Goal: Information Seeking & Learning: Find specific page/section

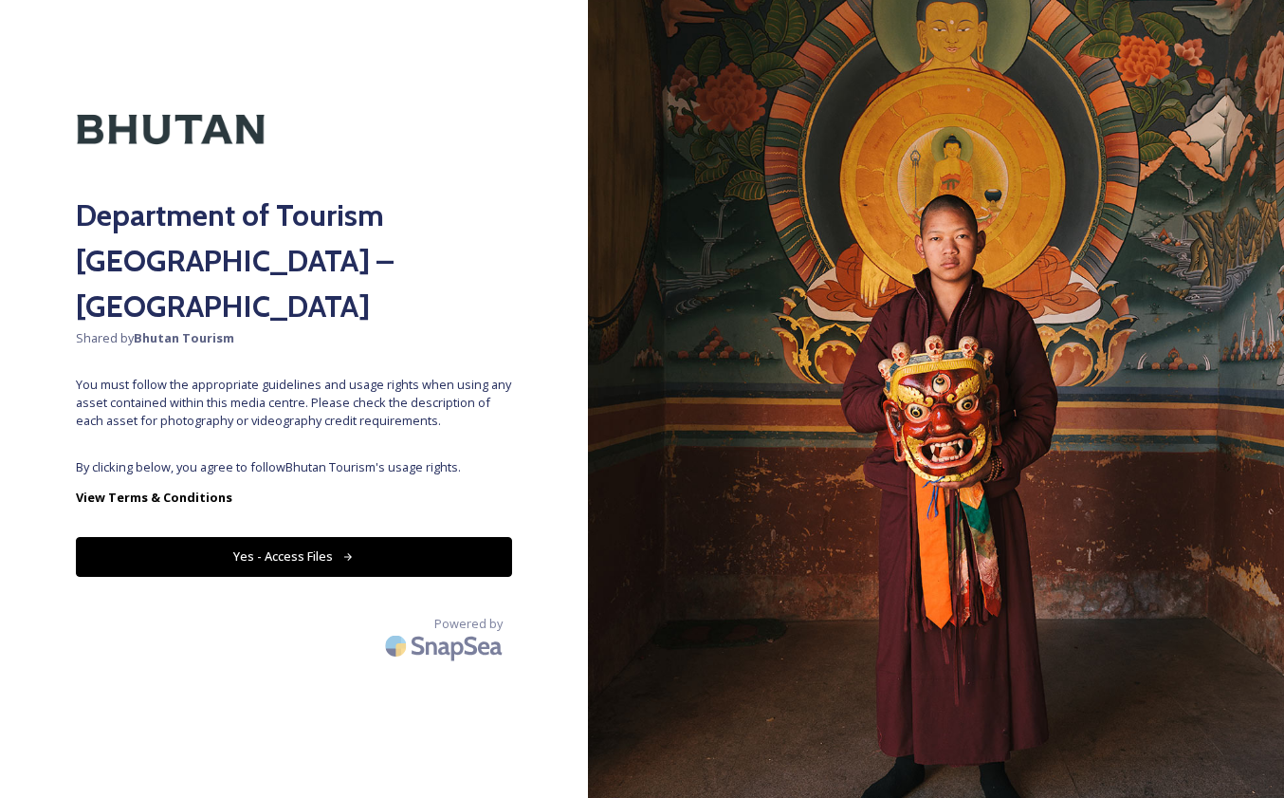
click at [321, 537] on button "Yes - Access Files" at bounding box center [294, 556] width 436 height 39
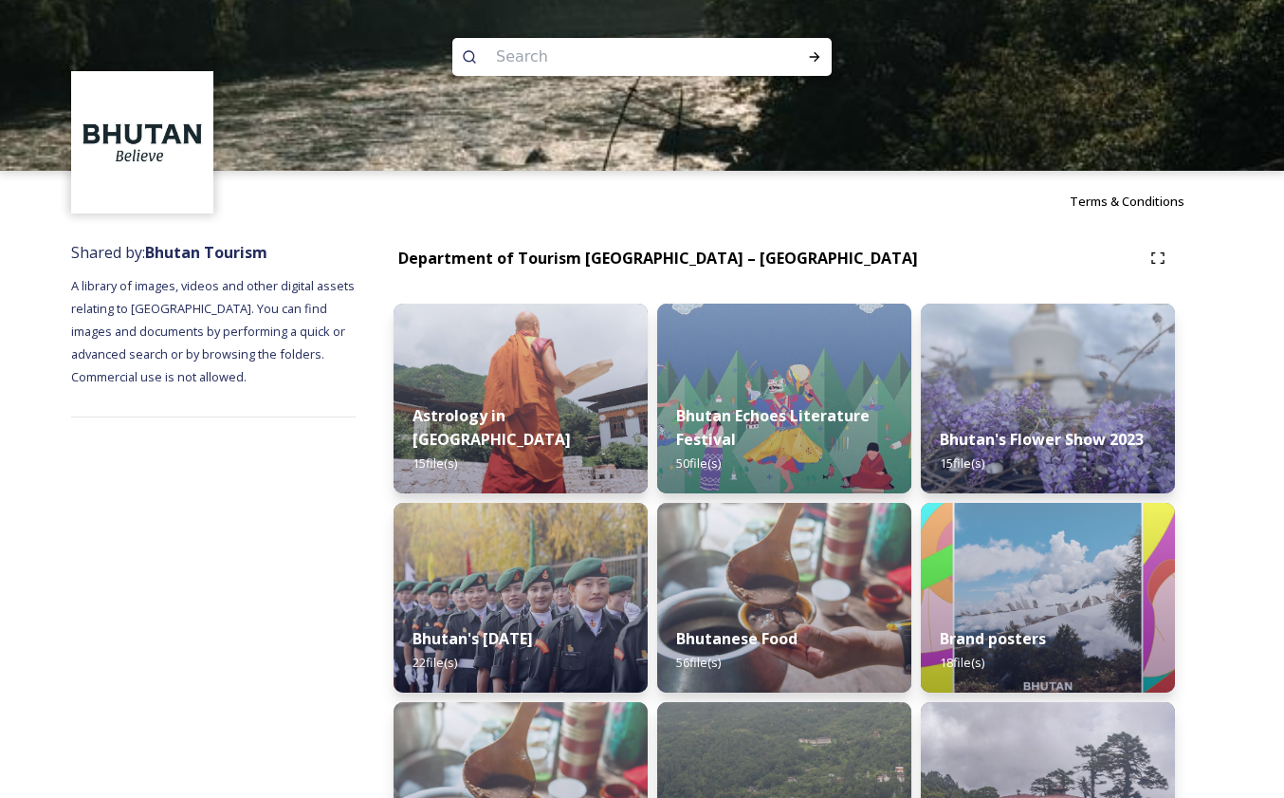
click at [674, 57] on input at bounding box center [617, 57] width 260 height 42
type input "phobjika"
click at [815, 54] on icon at bounding box center [814, 56] width 15 height 15
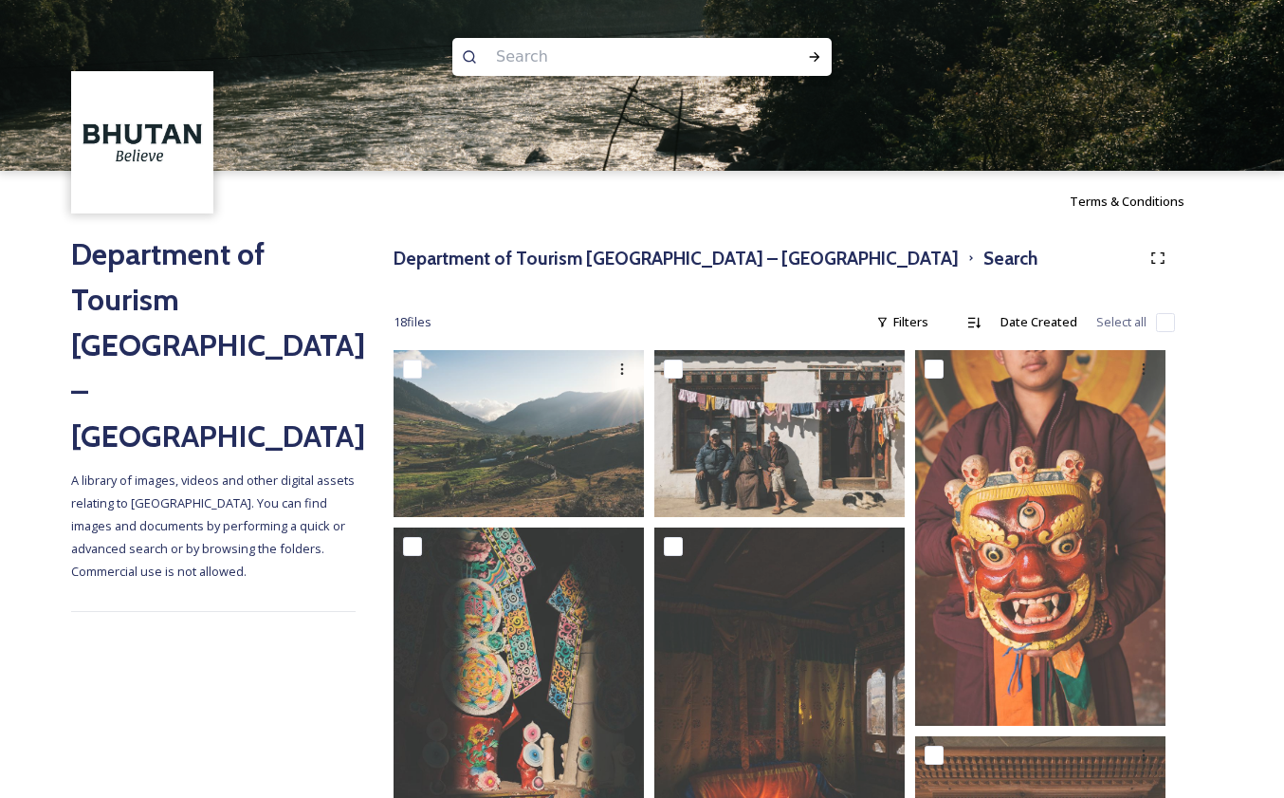
click at [568, 51] on input at bounding box center [617, 57] width 260 height 42
type input "Back necks crane"
click at [557, 55] on span "Back necks crane" at bounding box center [546, 57] width 118 height 28
click at [812, 54] on icon at bounding box center [814, 56] width 15 height 15
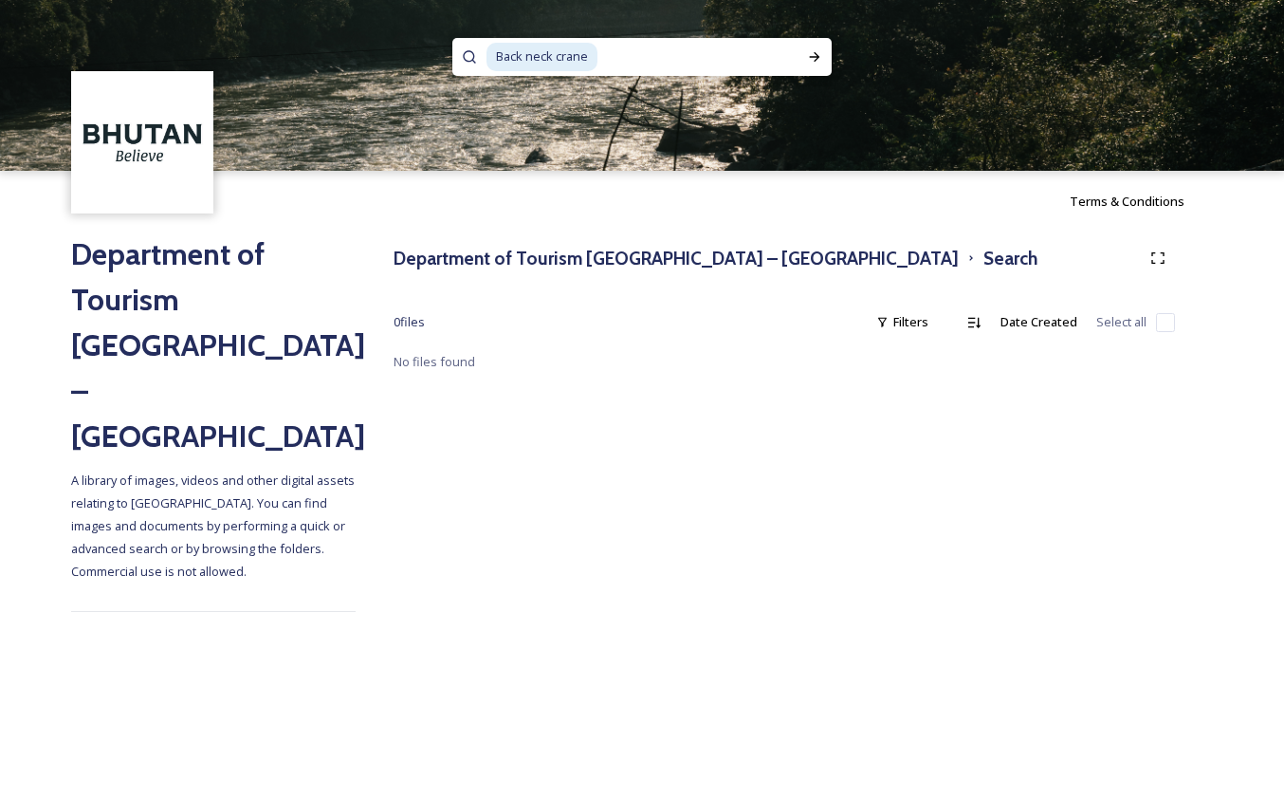
click at [606, 55] on input at bounding box center [699, 57] width 198 height 42
drag, startPoint x: 554, startPoint y: 54, endPoint x: 476, endPoint y: 54, distance: 77.8
click at [476, 54] on div "Back neck crane" at bounding box center [641, 57] width 379 height 38
click at [825, 54] on div "Run Search" at bounding box center [815, 57] width 34 height 34
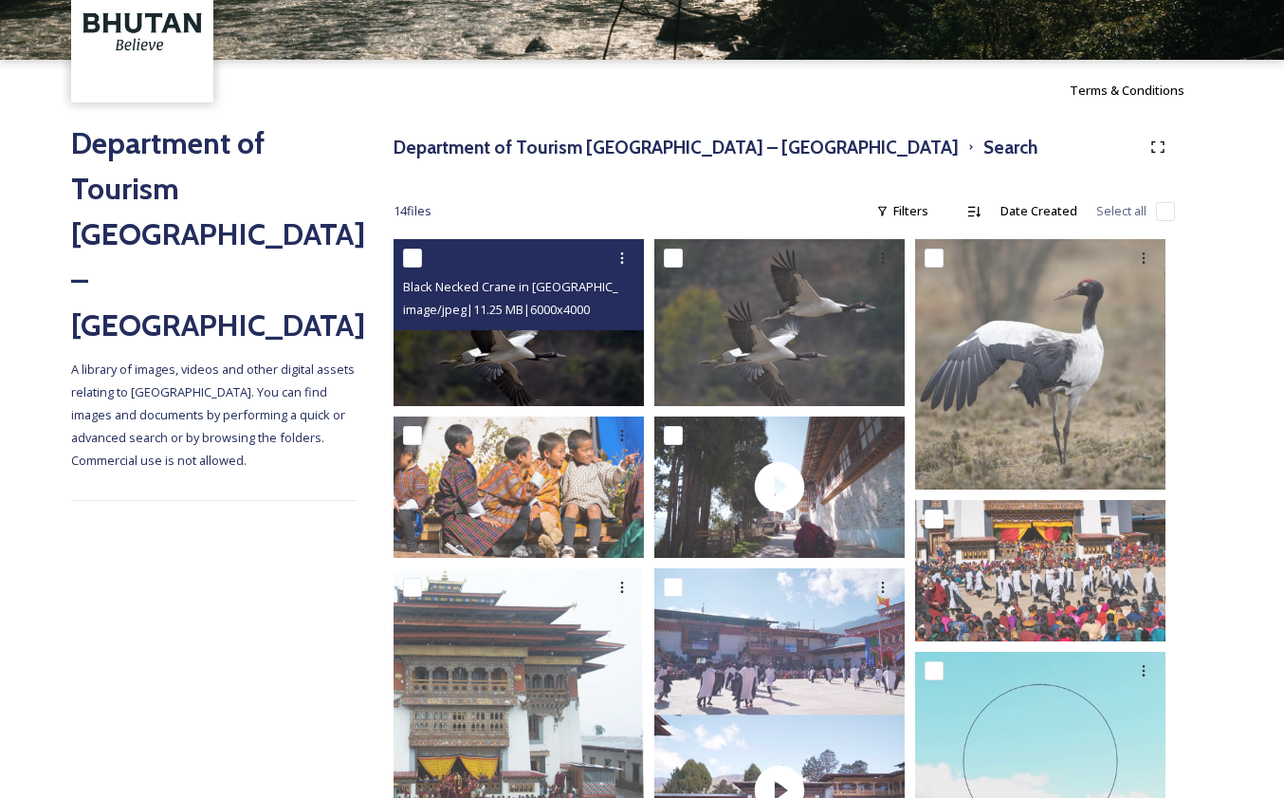
scroll to position [116, 0]
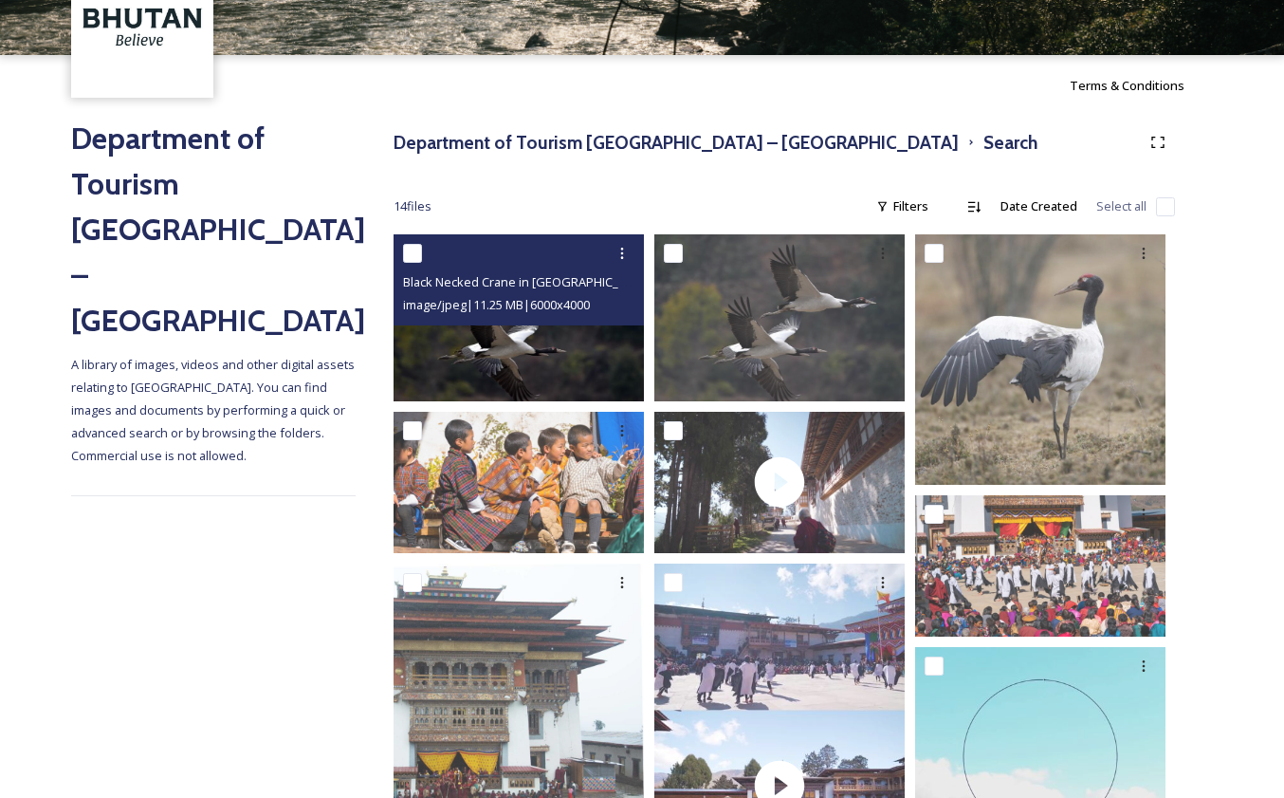
click at [524, 288] on span "Black Necked Crane in [GEOGRAPHIC_DATA]" at bounding box center [527, 281] width 249 height 18
click at [414, 254] on input "checkbox" at bounding box center [412, 253] width 19 height 19
checkbox input "true"
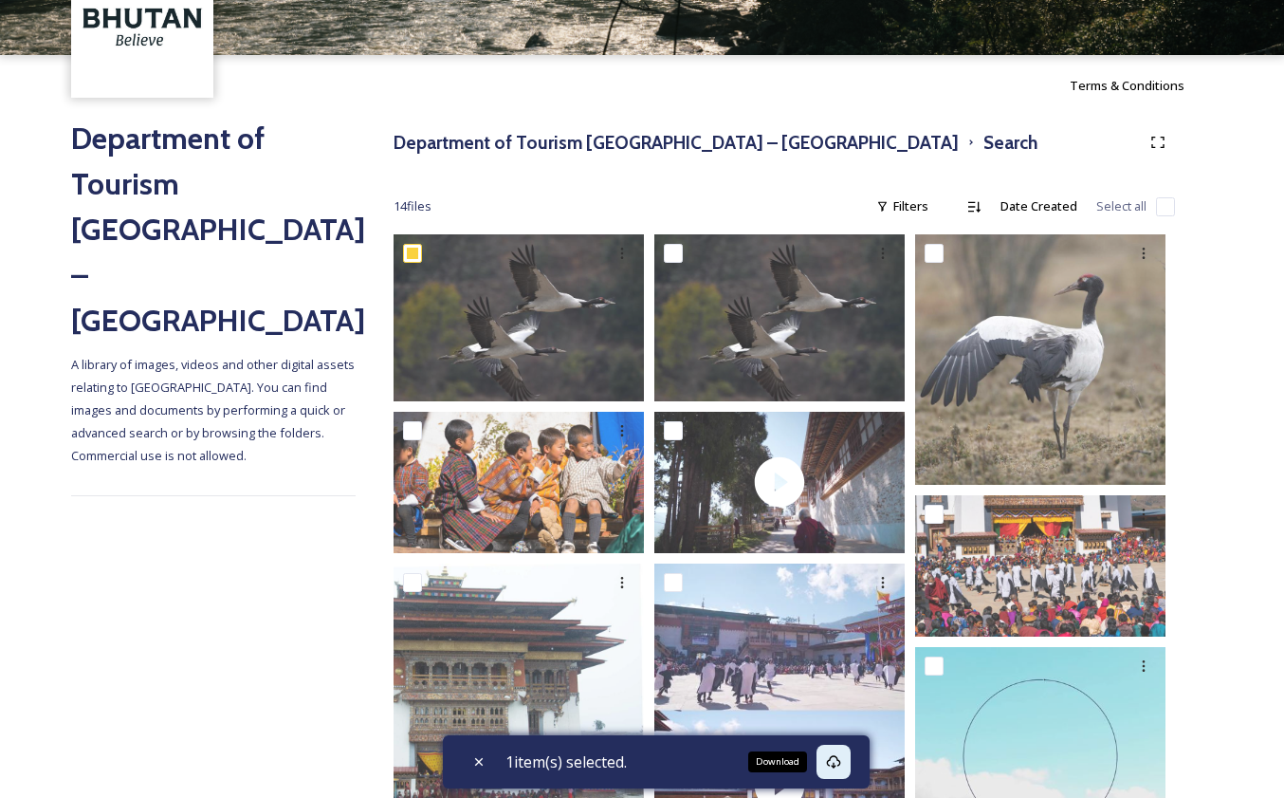
click at [838, 756] on icon at bounding box center [834, 761] width 14 height 13
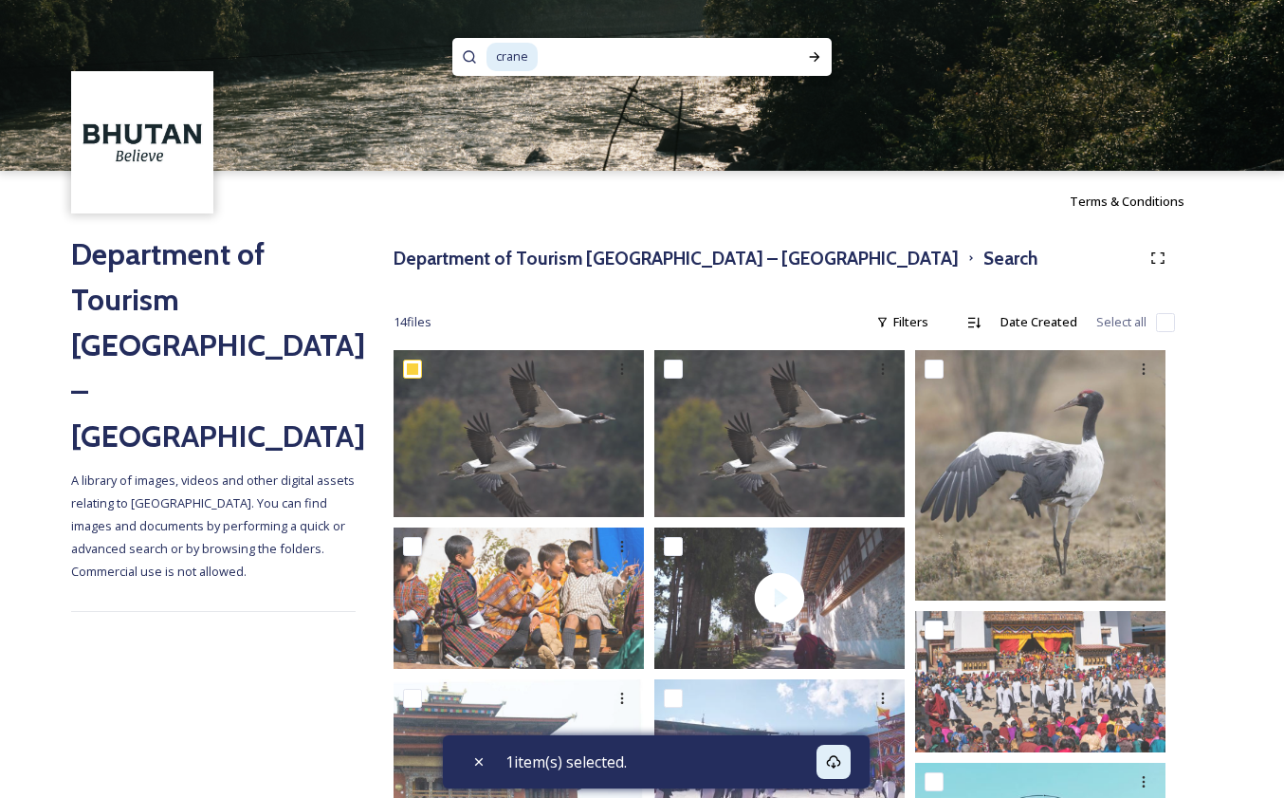
scroll to position [0, 0]
click at [540, 55] on input at bounding box center [656, 57] width 233 height 42
type input "c"
type input "energy"
click at [807, 61] on icon at bounding box center [814, 56] width 15 height 15
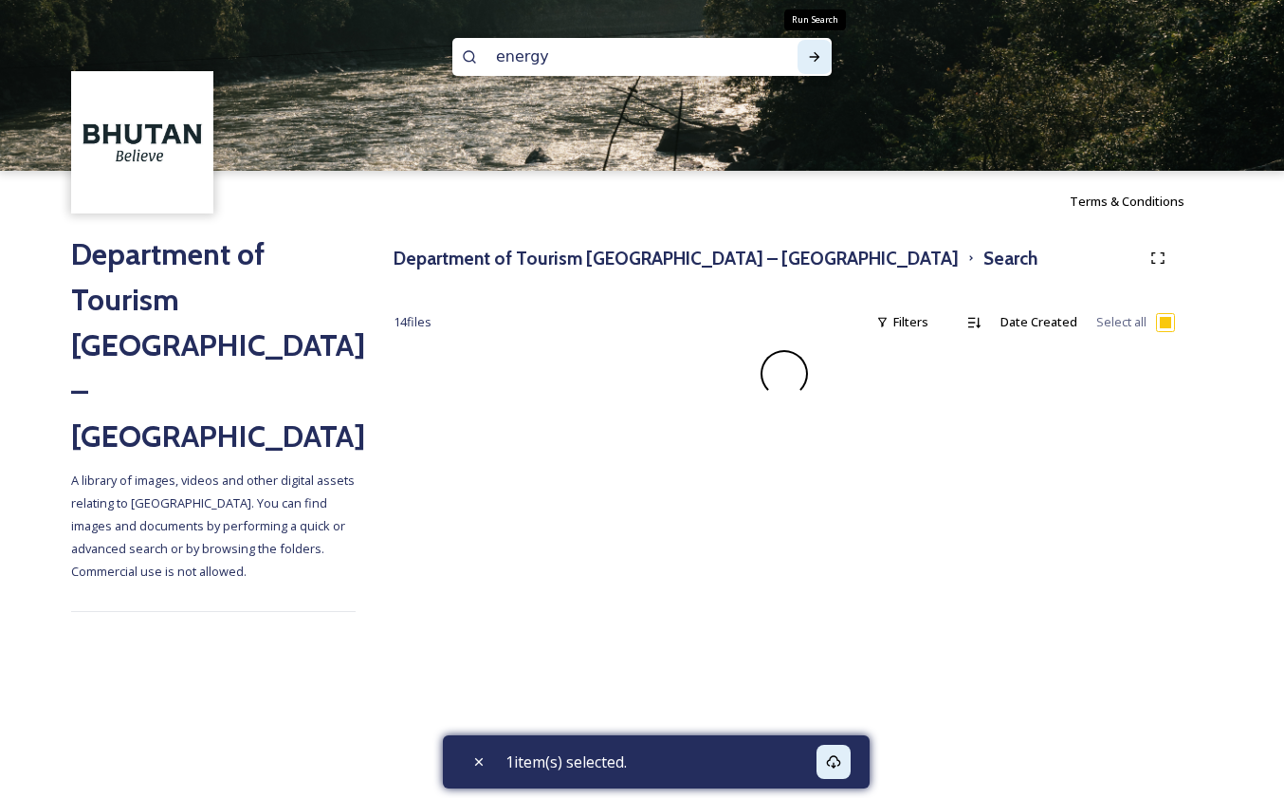
checkbox input "false"
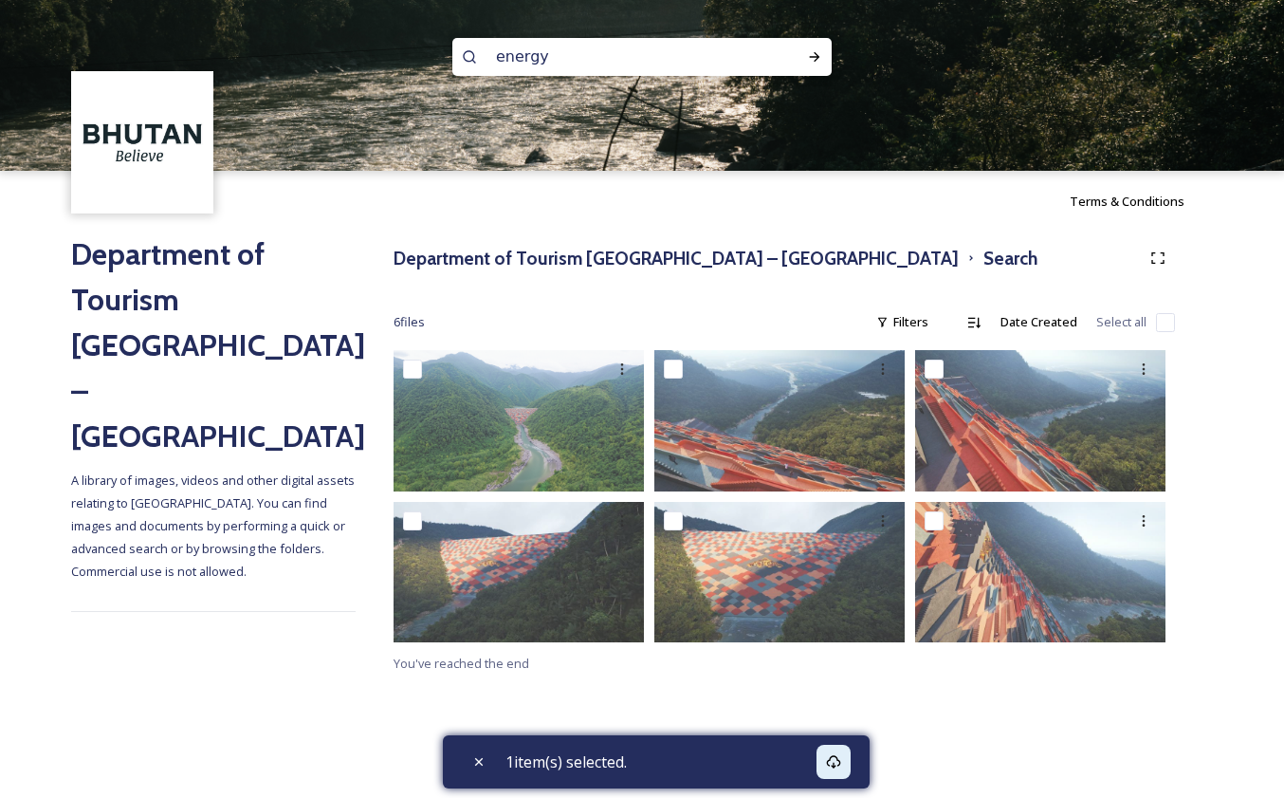
drag, startPoint x: 561, startPoint y: 56, endPoint x: 454, endPoint y: 32, distance: 108.9
click at [454, 32] on div "energy" at bounding box center [642, 85] width 1284 height 171
type input "solar"
click at [812, 59] on icon at bounding box center [814, 56] width 15 height 15
checkbox input "true"
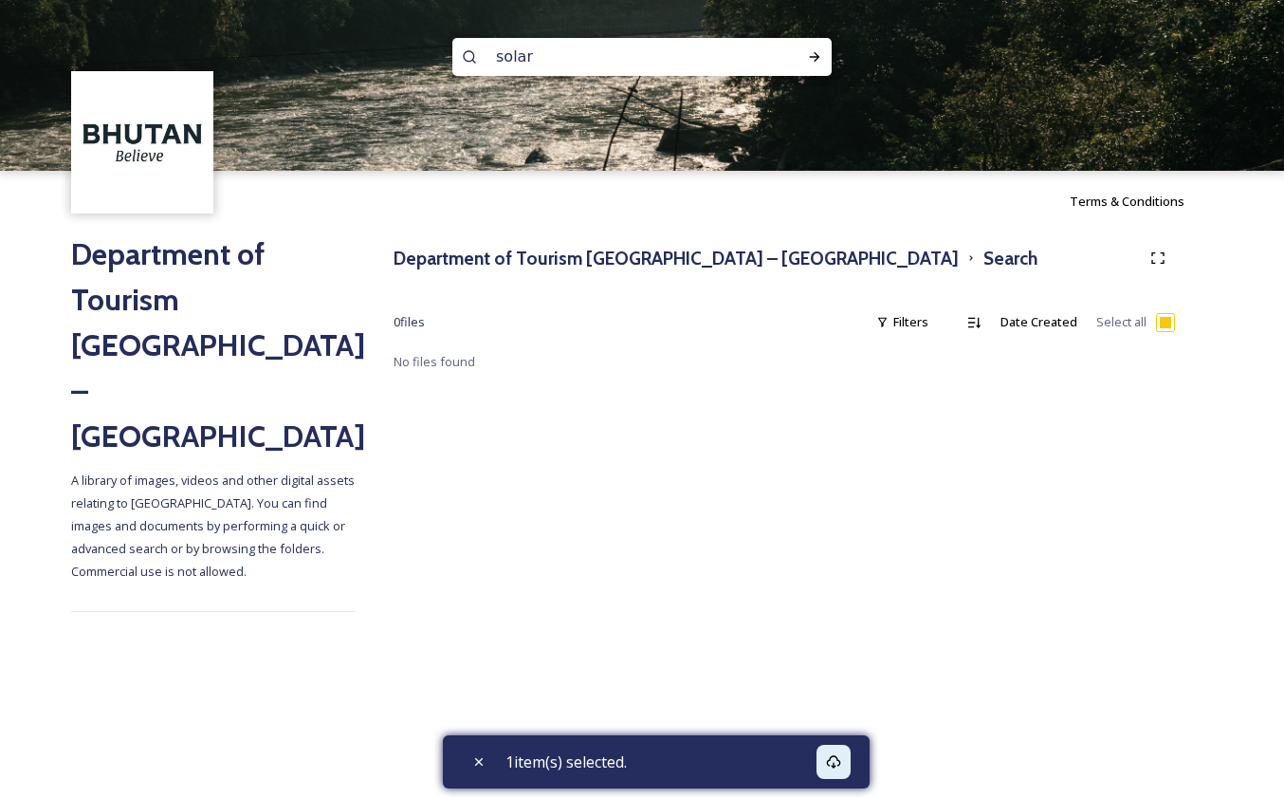
drag, startPoint x: 537, startPoint y: 58, endPoint x: 474, endPoint y: 50, distance: 63.1
click at [474, 50] on div "solar" at bounding box center [641, 57] width 379 height 38
type input "tigers nest"
click at [820, 61] on icon at bounding box center [814, 56] width 15 height 15
click at [569, 48] on input at bounding box center [677, 57] width 219 height 42
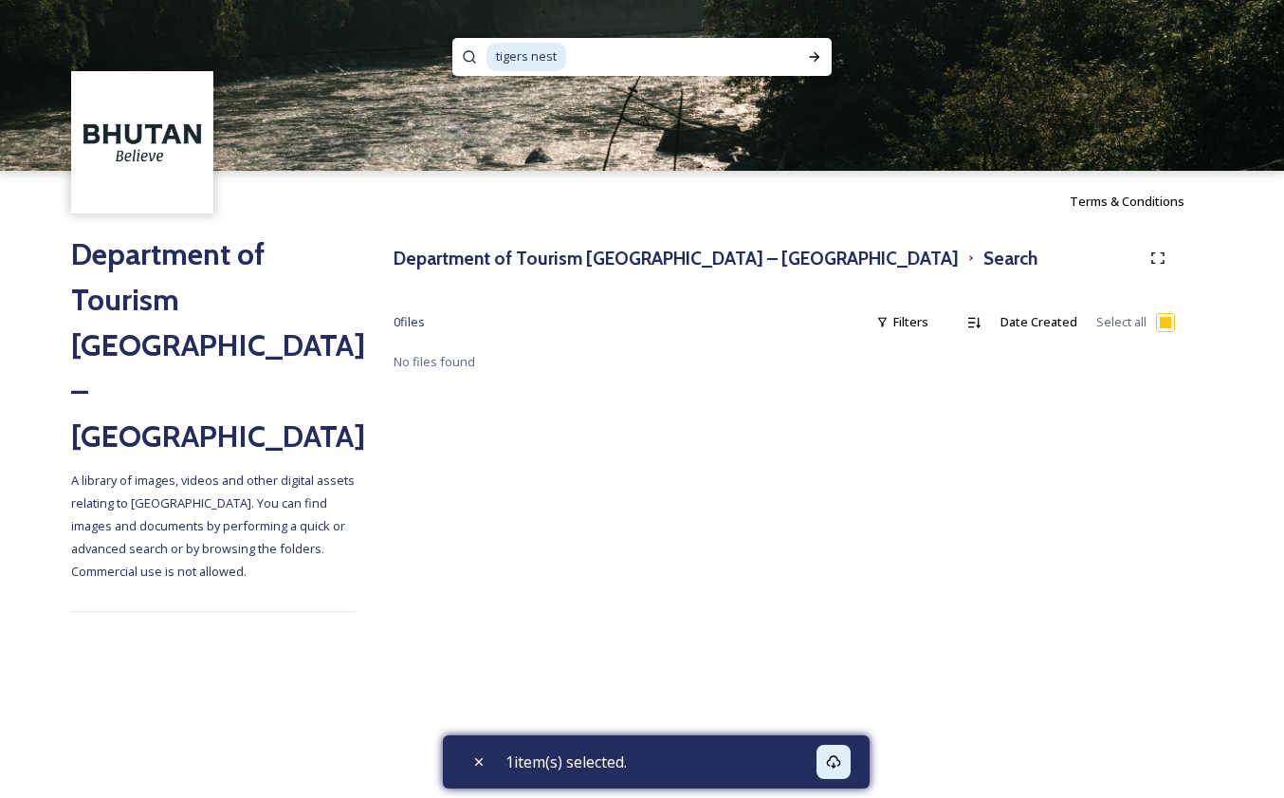
drag, startPoint x: 624, startPoint y: 49, endPoint x: 468, endPoint y: 51, distance: 156.5
click at [468, 51] on div "tigers nest" at bounding box center [641, 57] width 379 height 38
type input "tiger"
click at [819, 56] on icon at bounding box center [815, 56] width 10 height 9
checkbox input "false"
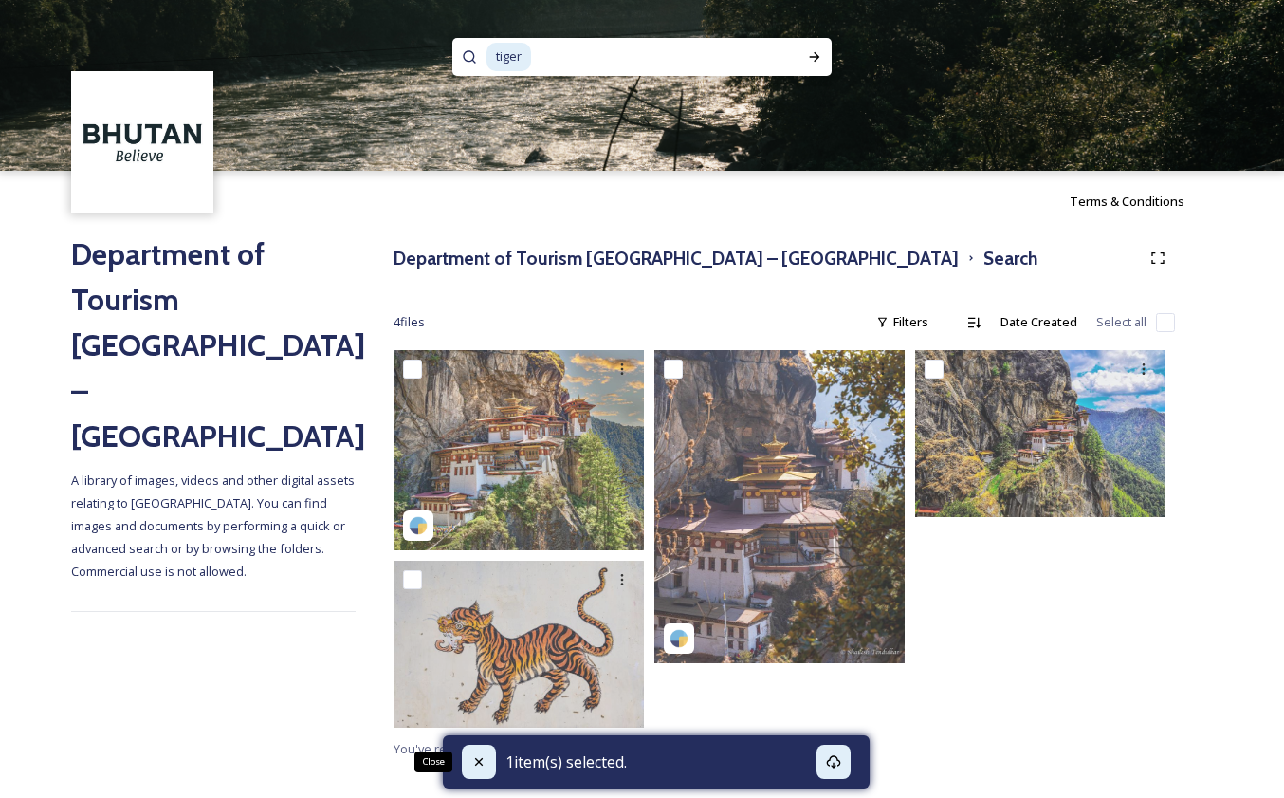
click at [476, 764] on icon at bounding box center [478, 761] width 15 height 15
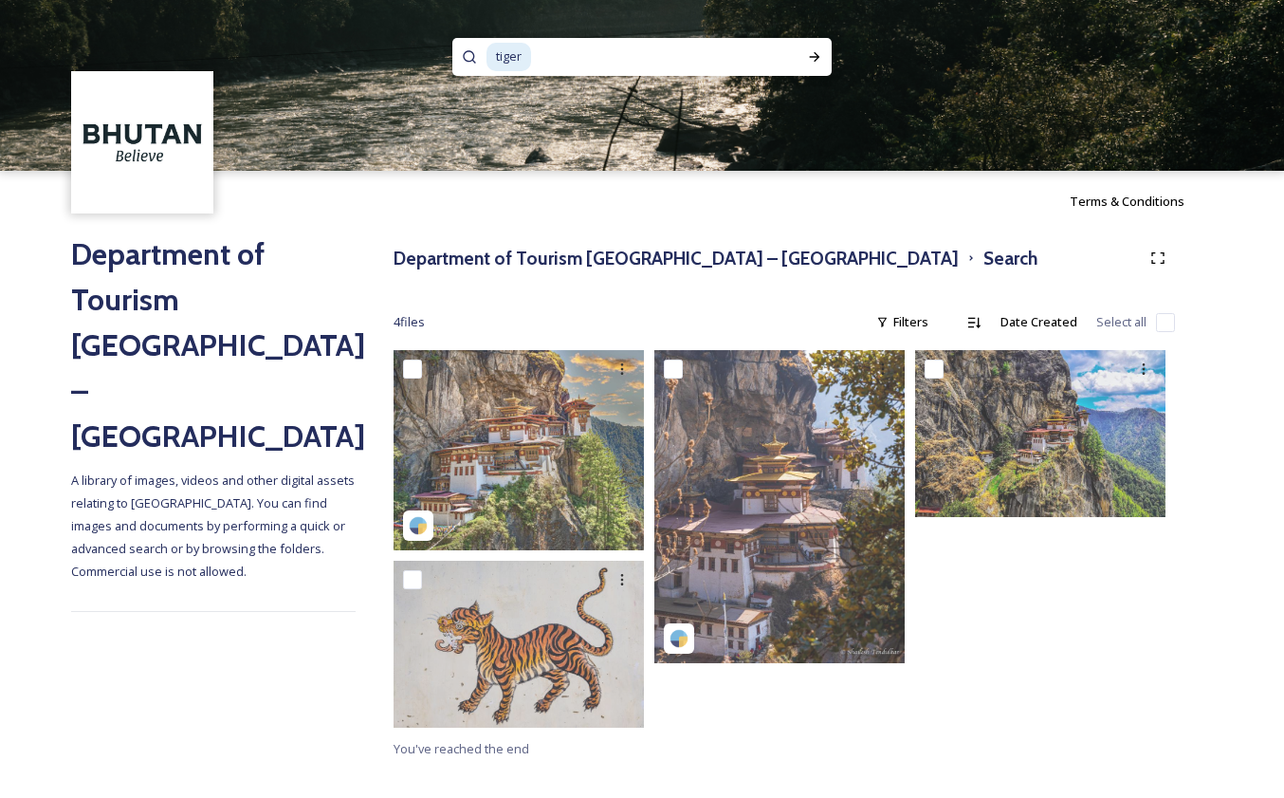
click at [577, 65] on input at bounding box center [651, 57] width 237 height 42
type input "t"
type input "hiking"
click at [814, 57] on icon at bounding box center [815, 56] width 10 height 9
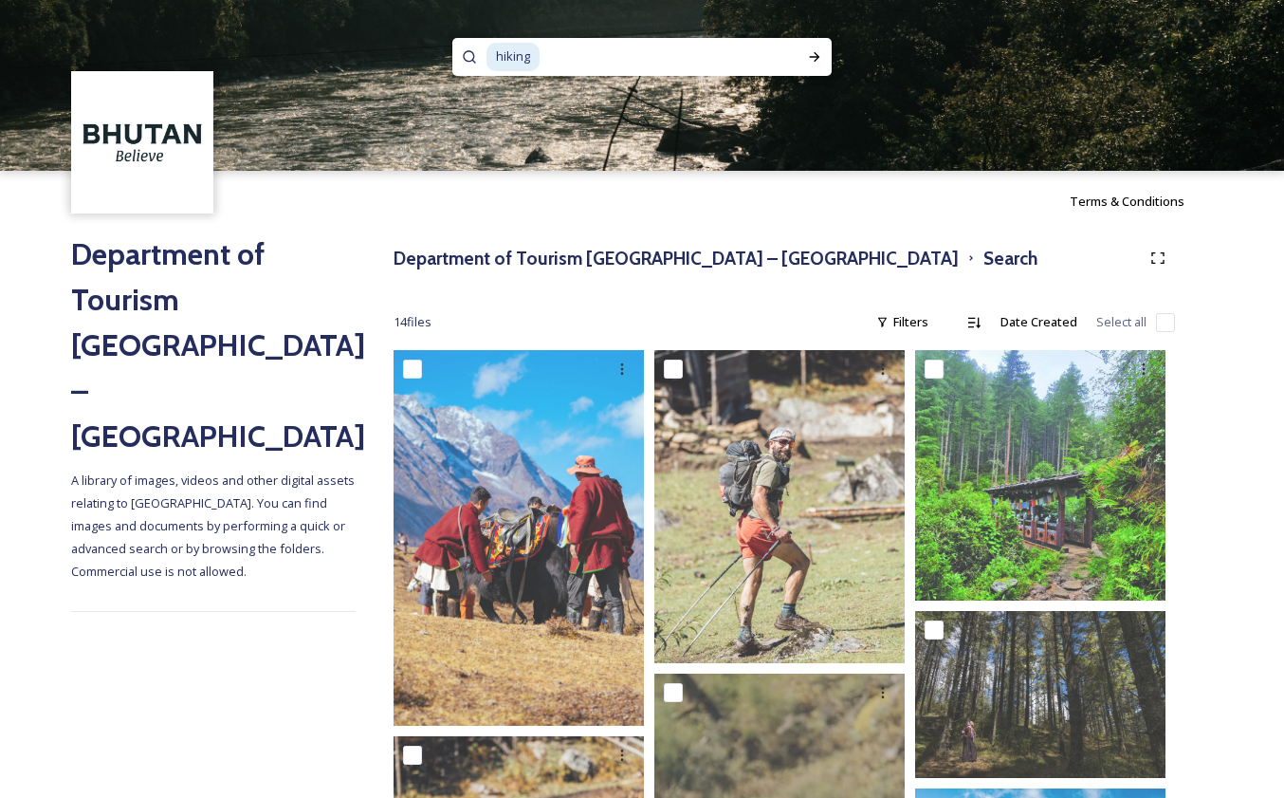
click at [820, 204] on div "Terms & Conditions" at bounding box center [642, 201] width 1284 height 61
click at [506, 56] on span "hiking" at bounding box center [513, 57] width 53 height 28
click at [739, 51] on input at bounding box center [658, 57] width 232 height 42
type input "h"
click at [812, 62] on icon at bounding box center [814, 56] width 15 height 15
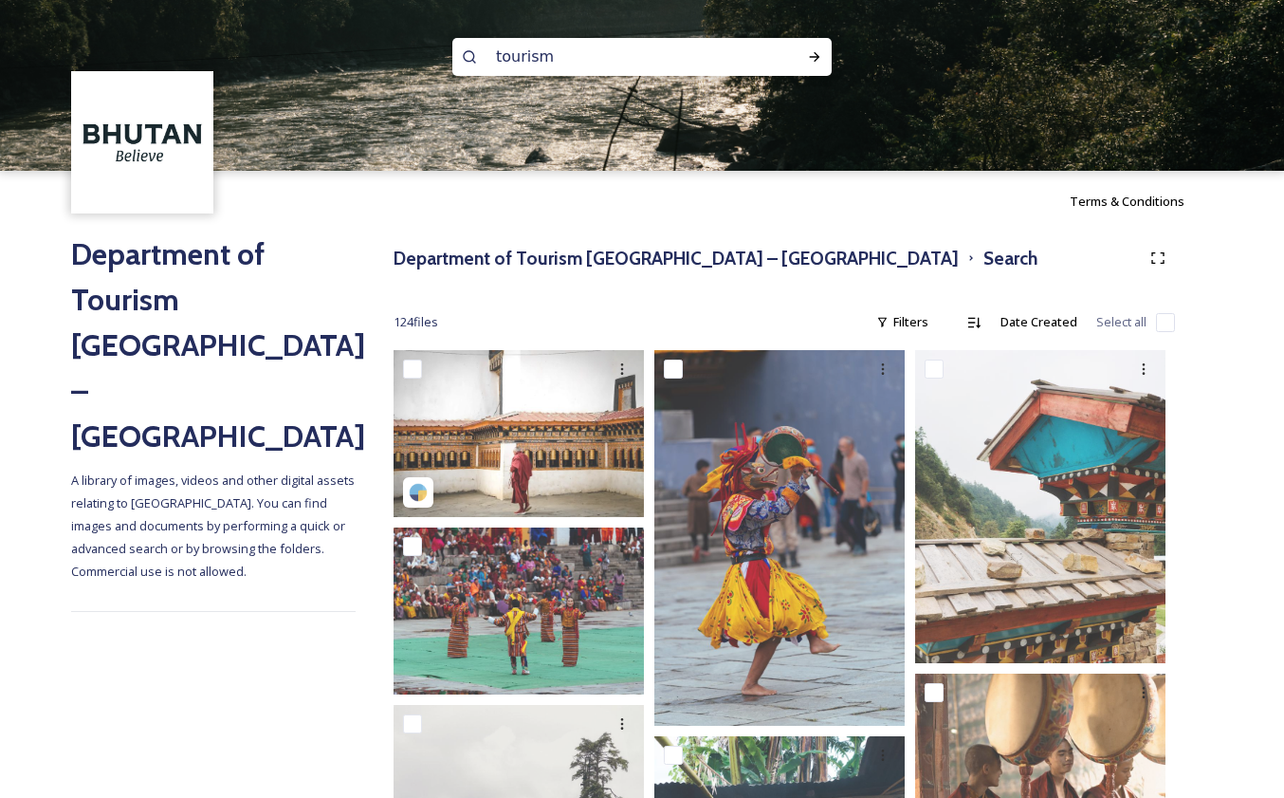
click at [562, 61] on input "tourism" at bounding box center [617, 57] width 260 height 42
type input "t"
click at [810, 57] on icon at bounding box center [815, 56] width 10 height 9
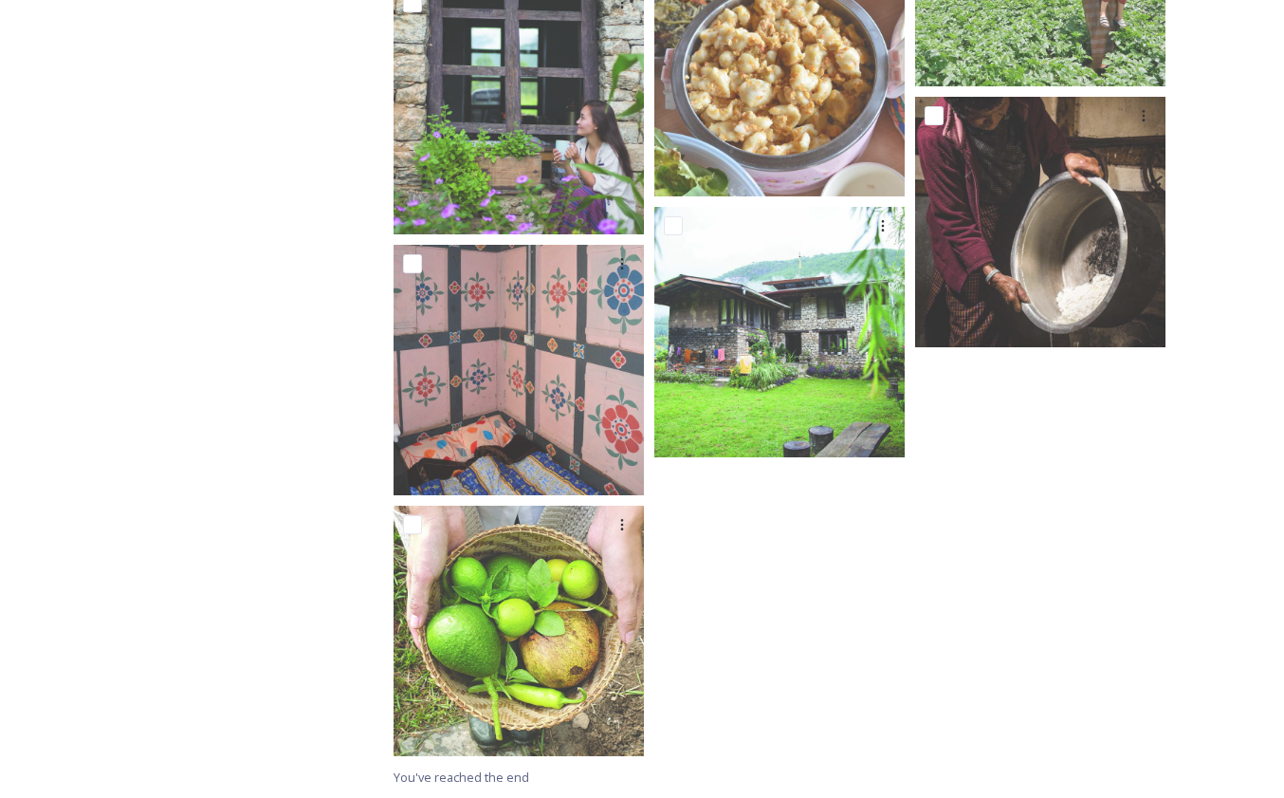
scroll to position [2096, 0]
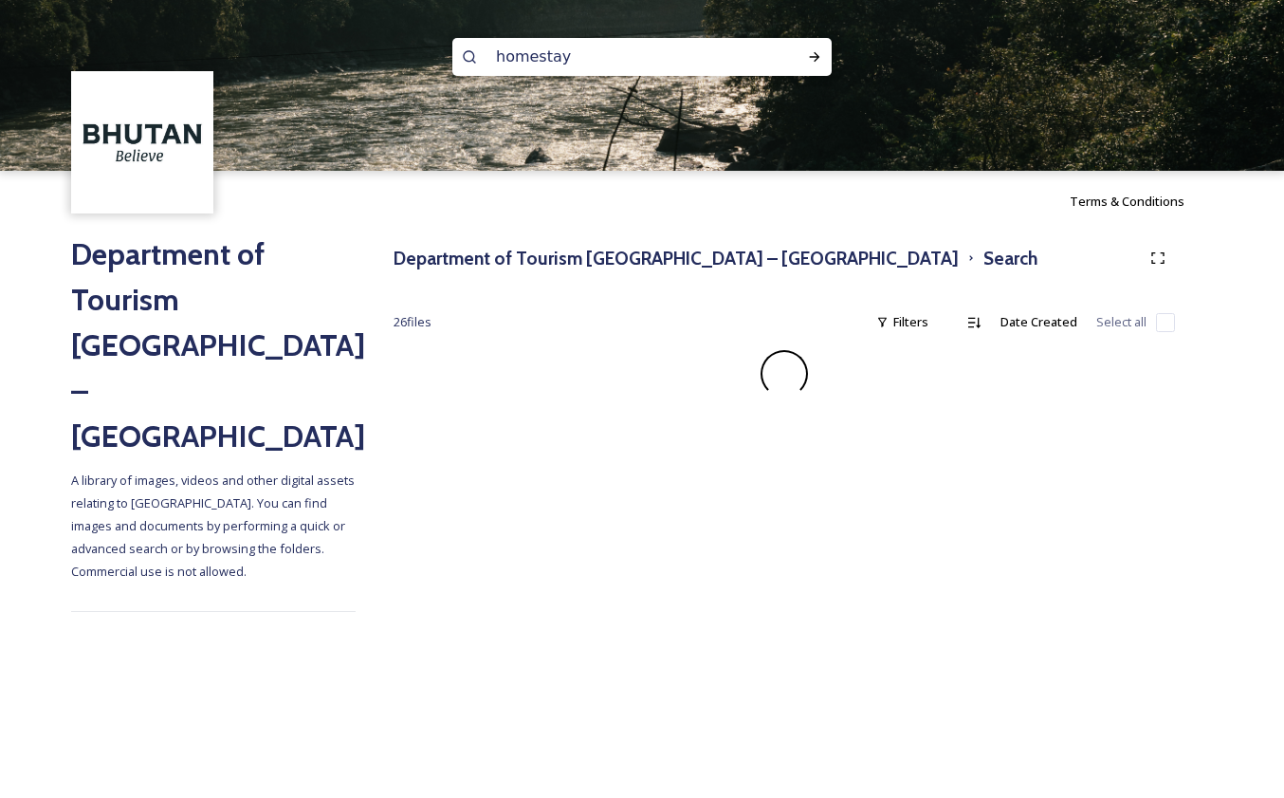
click at [625, 57] on input "homestay" at bounding box center [617, 57] width 260 height 42
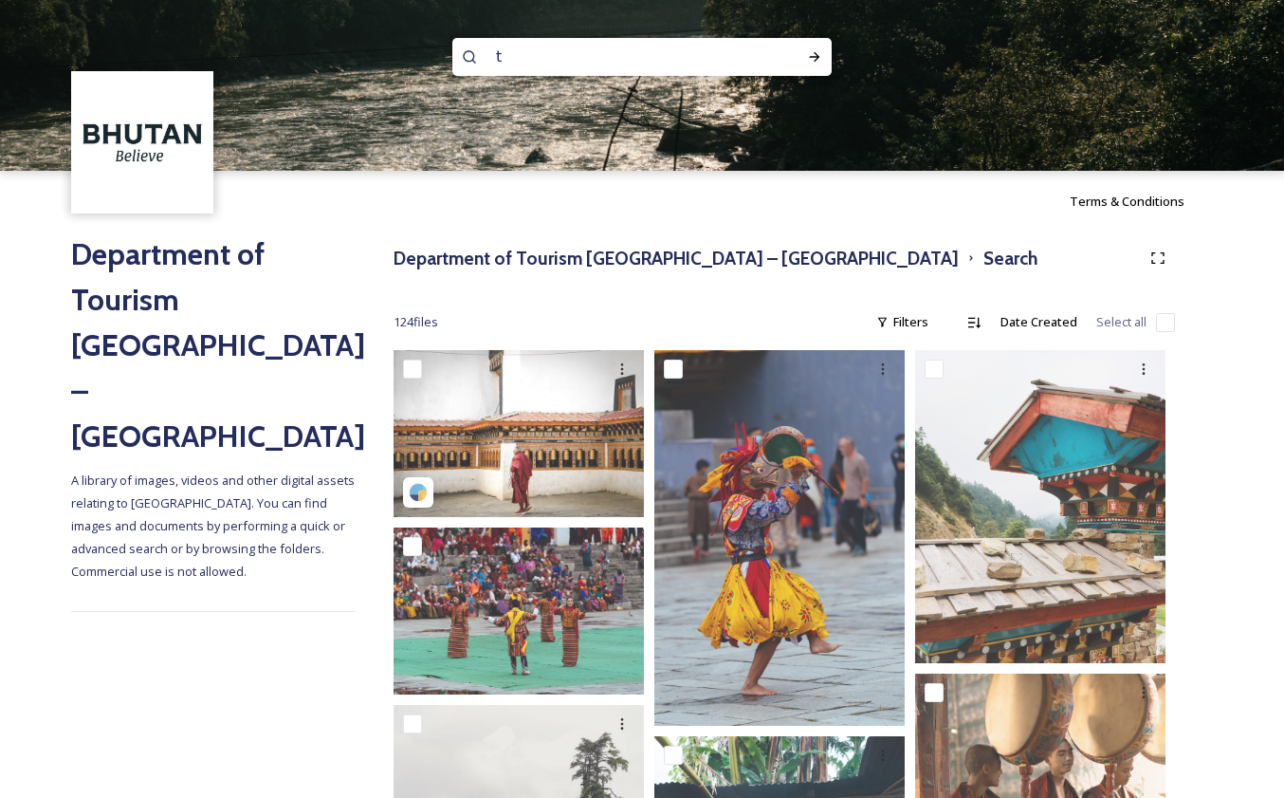
type input "t"
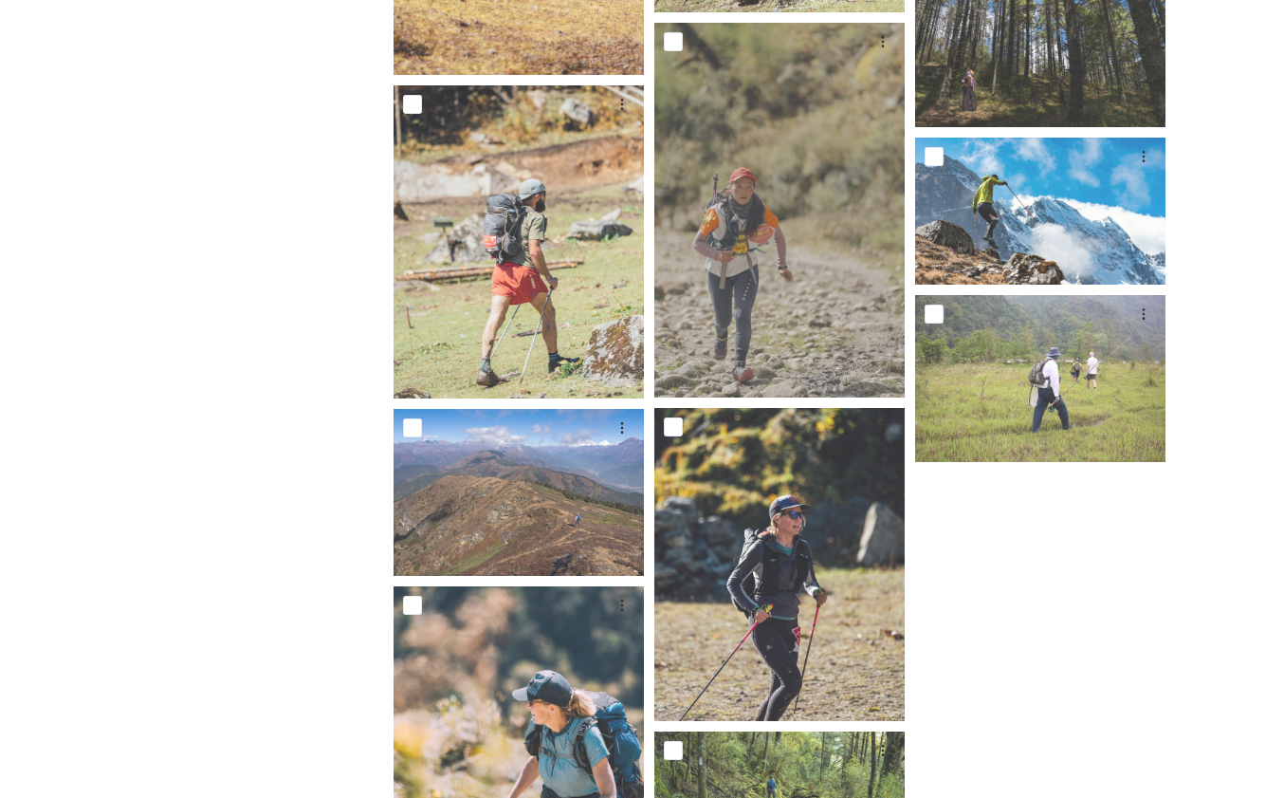
scroll to position [657, 0]
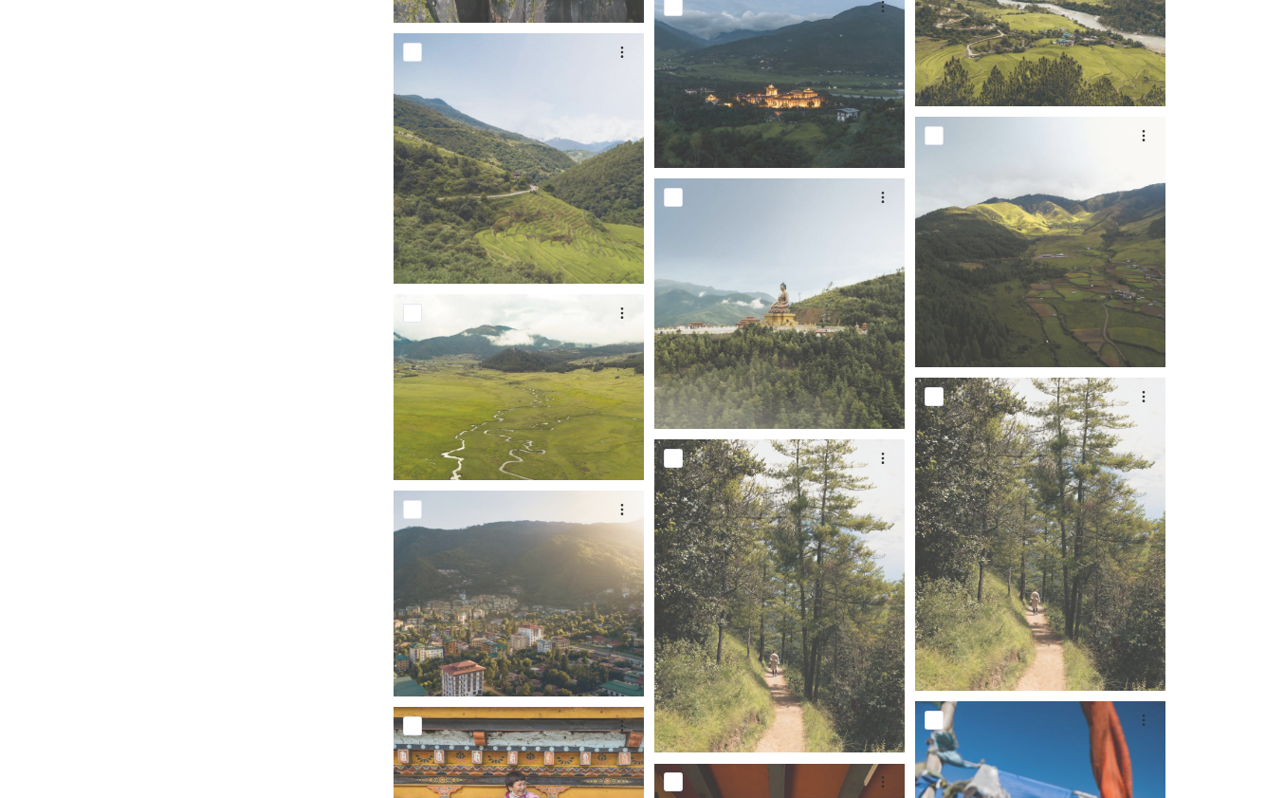
scroll to position [1912, 0]
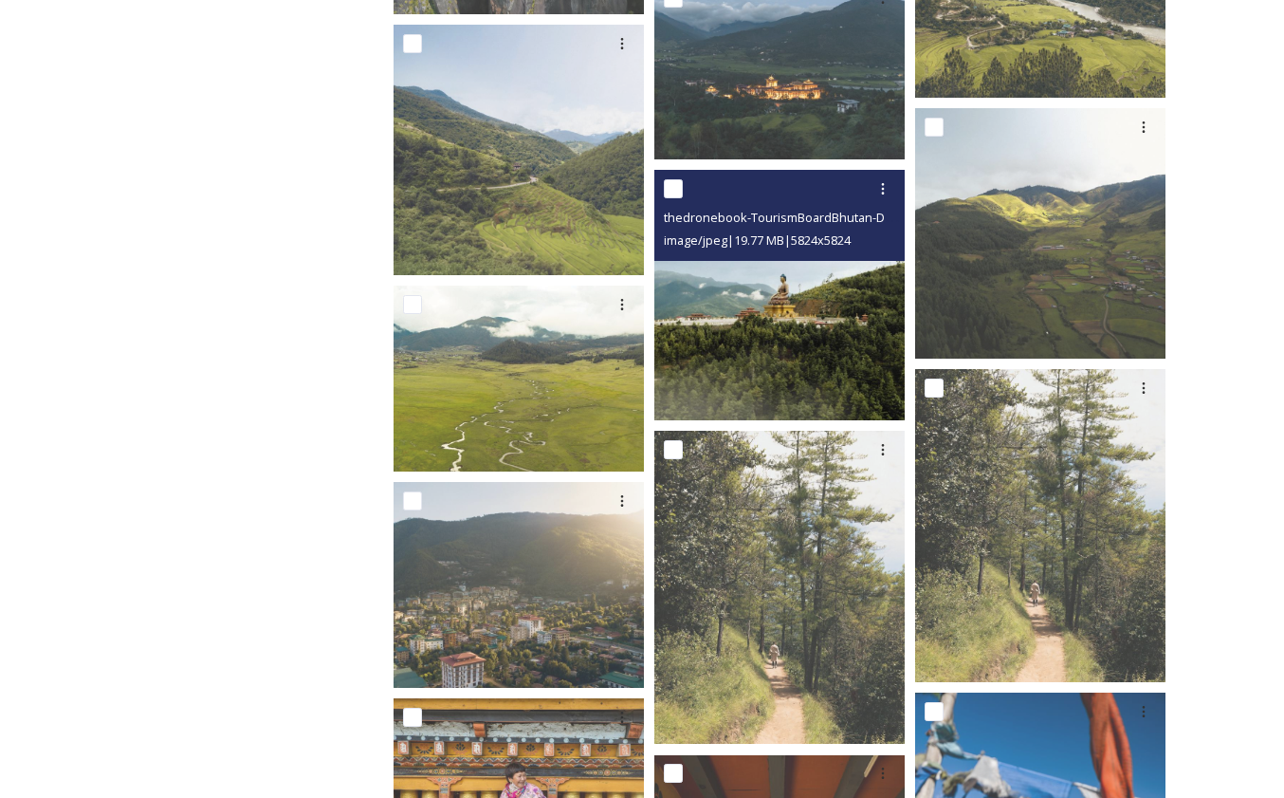
click at [673, 190] on input "checkbox" at bounding box center [673, 188] width 19 height 19
checkbox input "true"
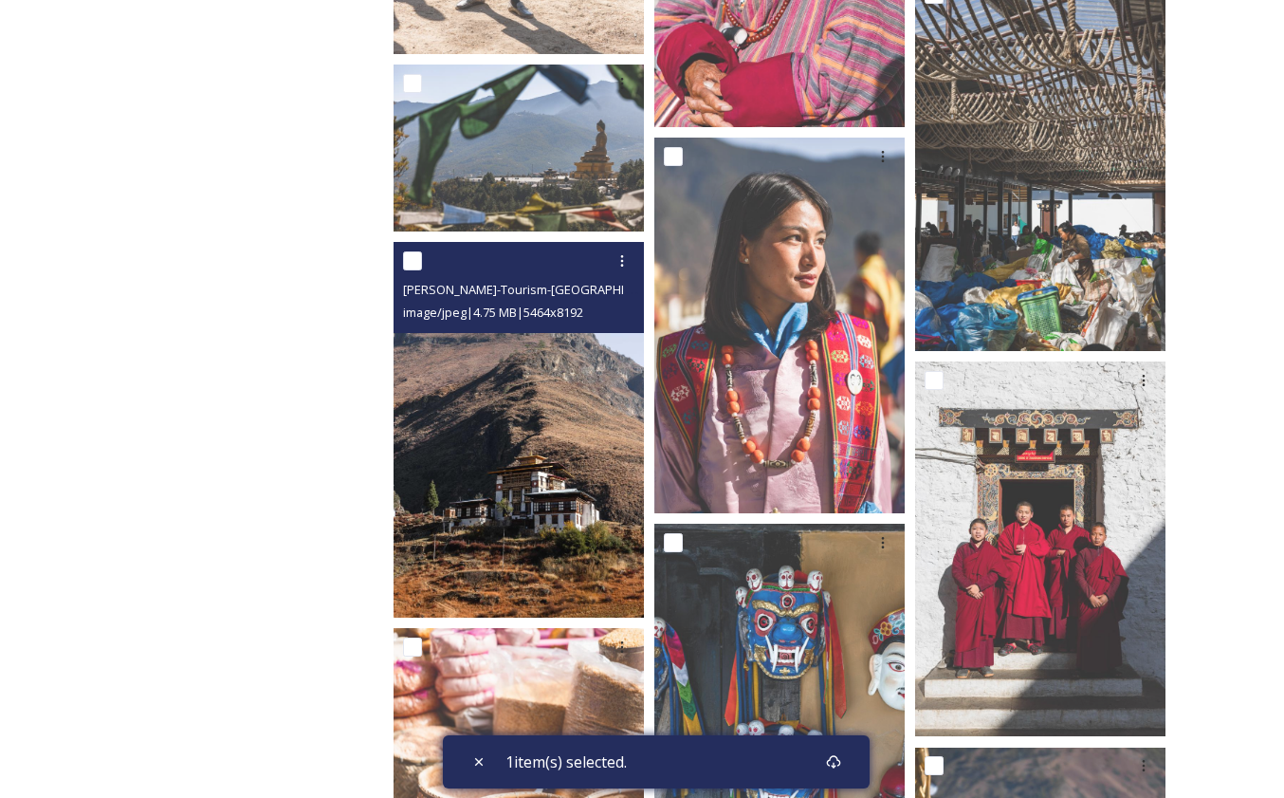
scroll to position [4131, 0]
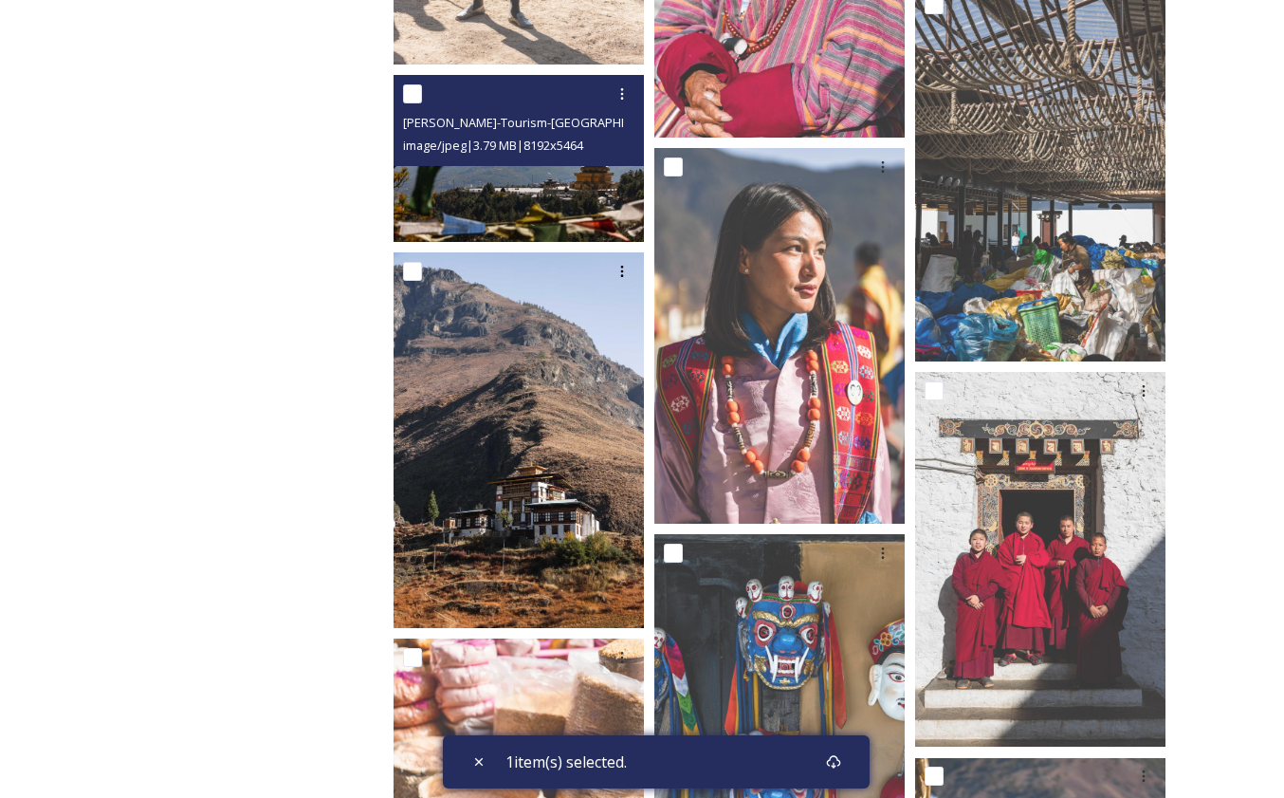
click at [416, 93] on input "checkbox" at bounding box center [412, 93] width 19 height 19
checkbox input "true"
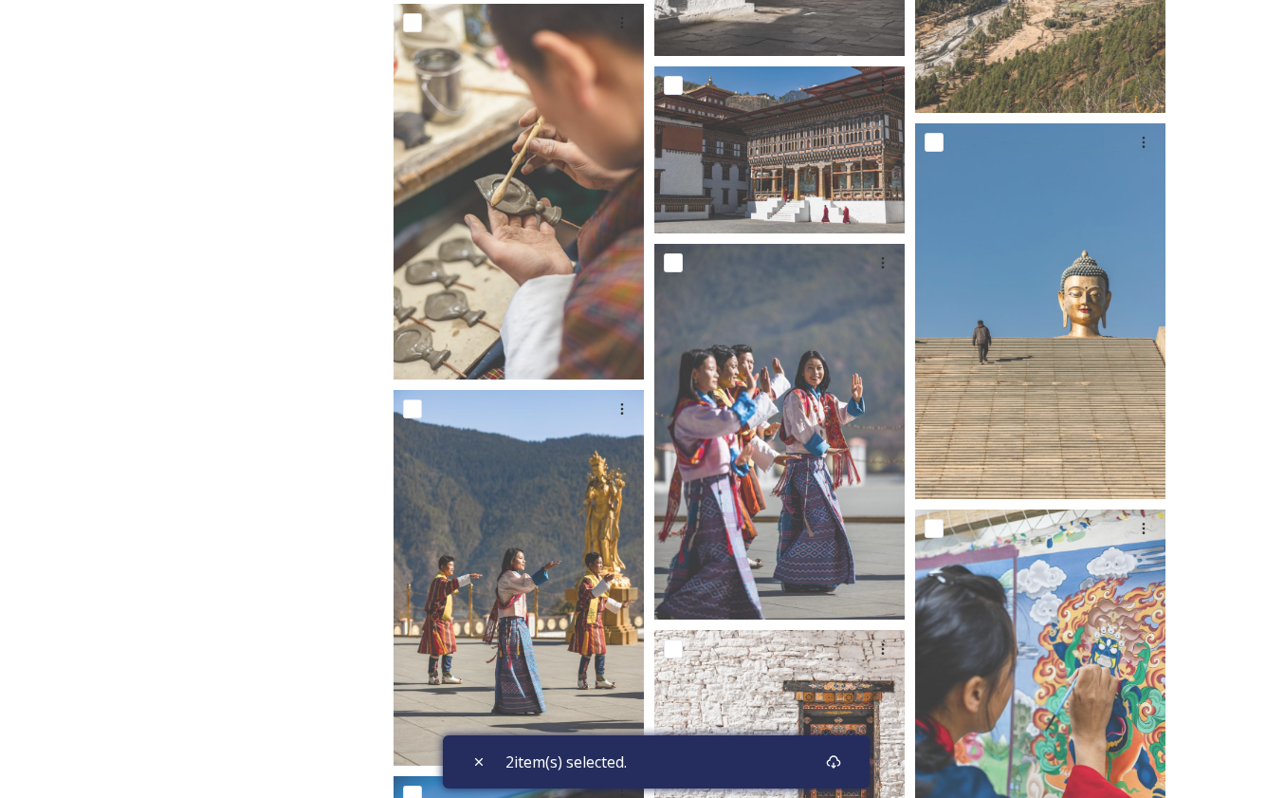
scroll to position [6102, 0]
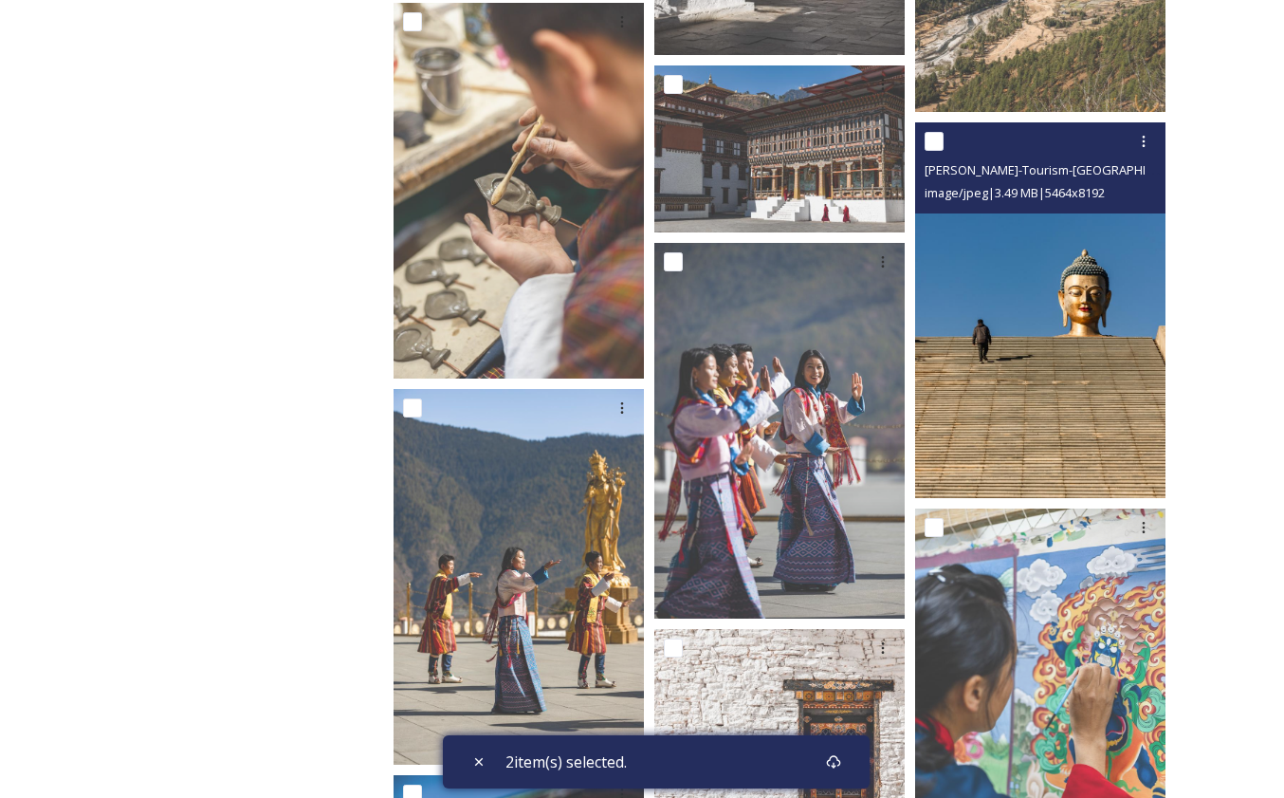
click at [934, 142] on input "checkbox" at bounding box center [934, 141] width 19 height 19
checkbox input "true"
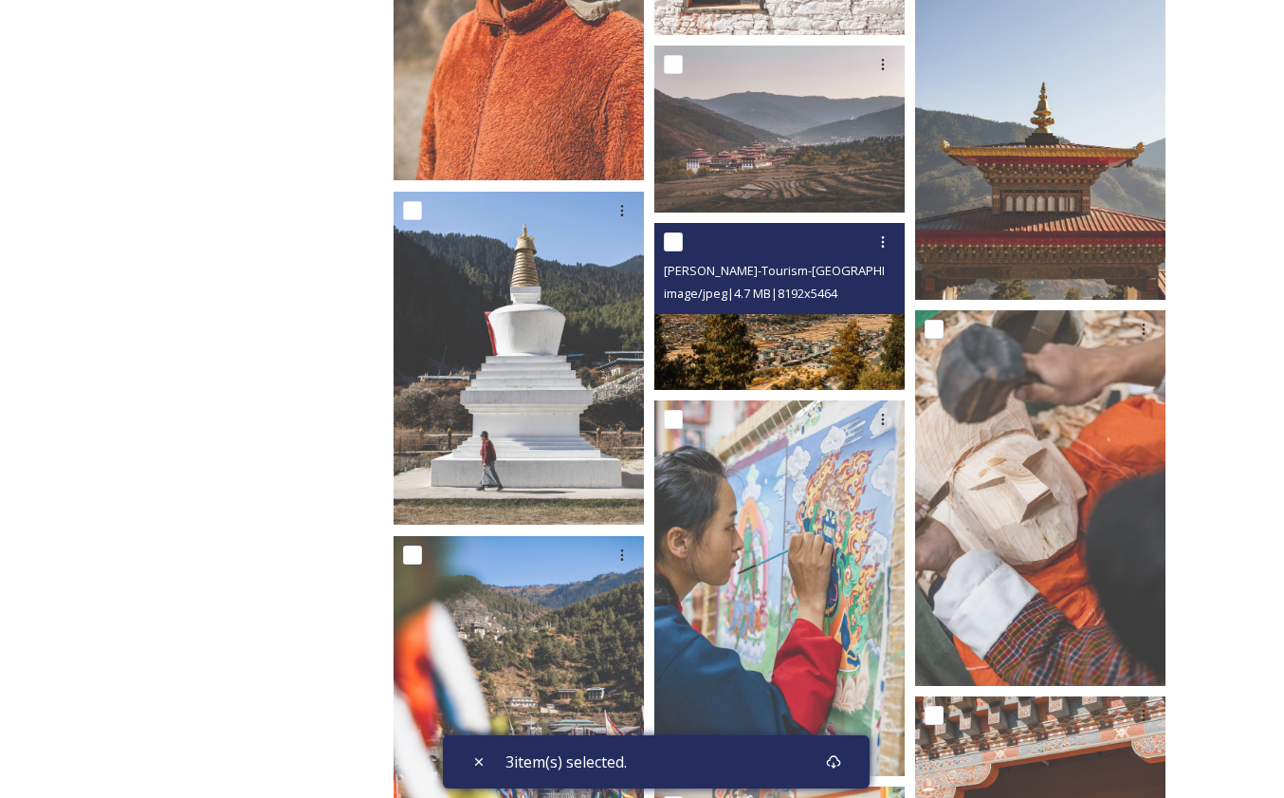
scroll to position [7085, 0]
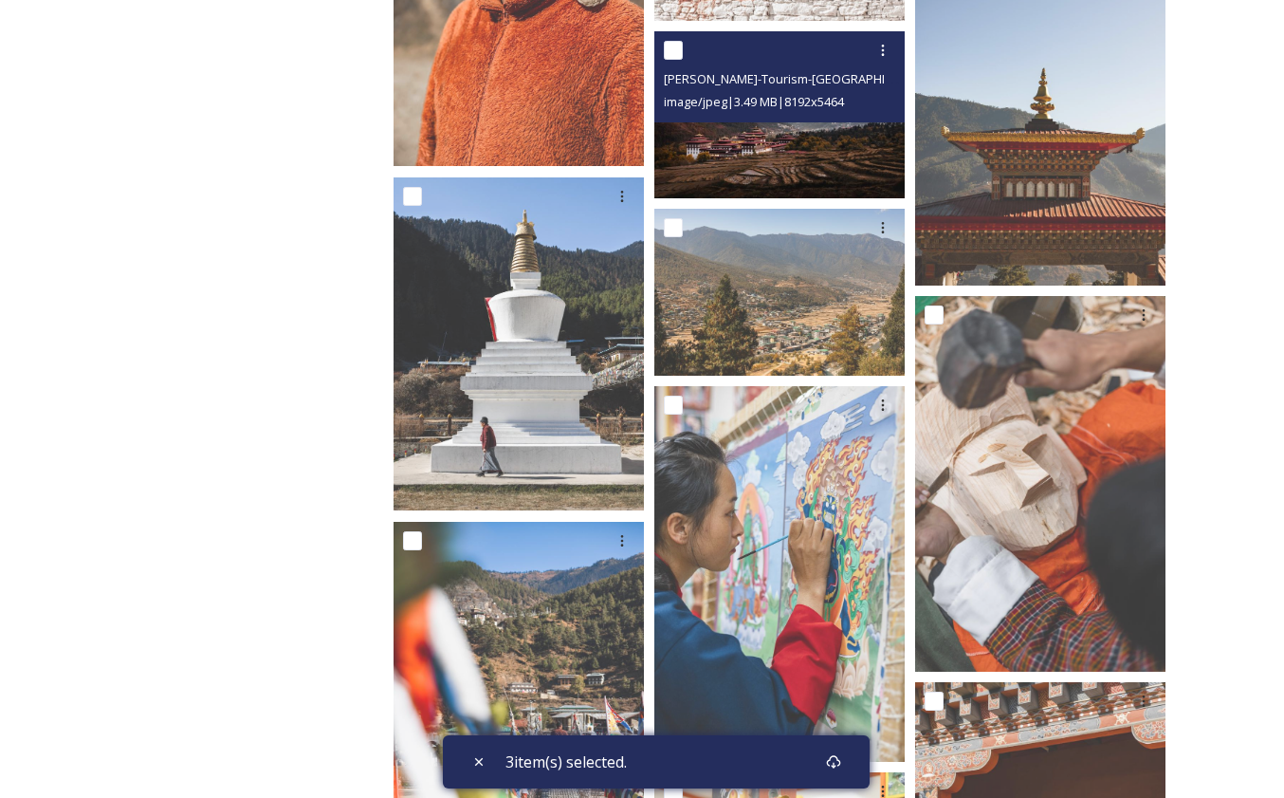
click at [673, 46] on input "checkbox" at bounding box center [673, 50] width 19 height 19
checkbox input "true"
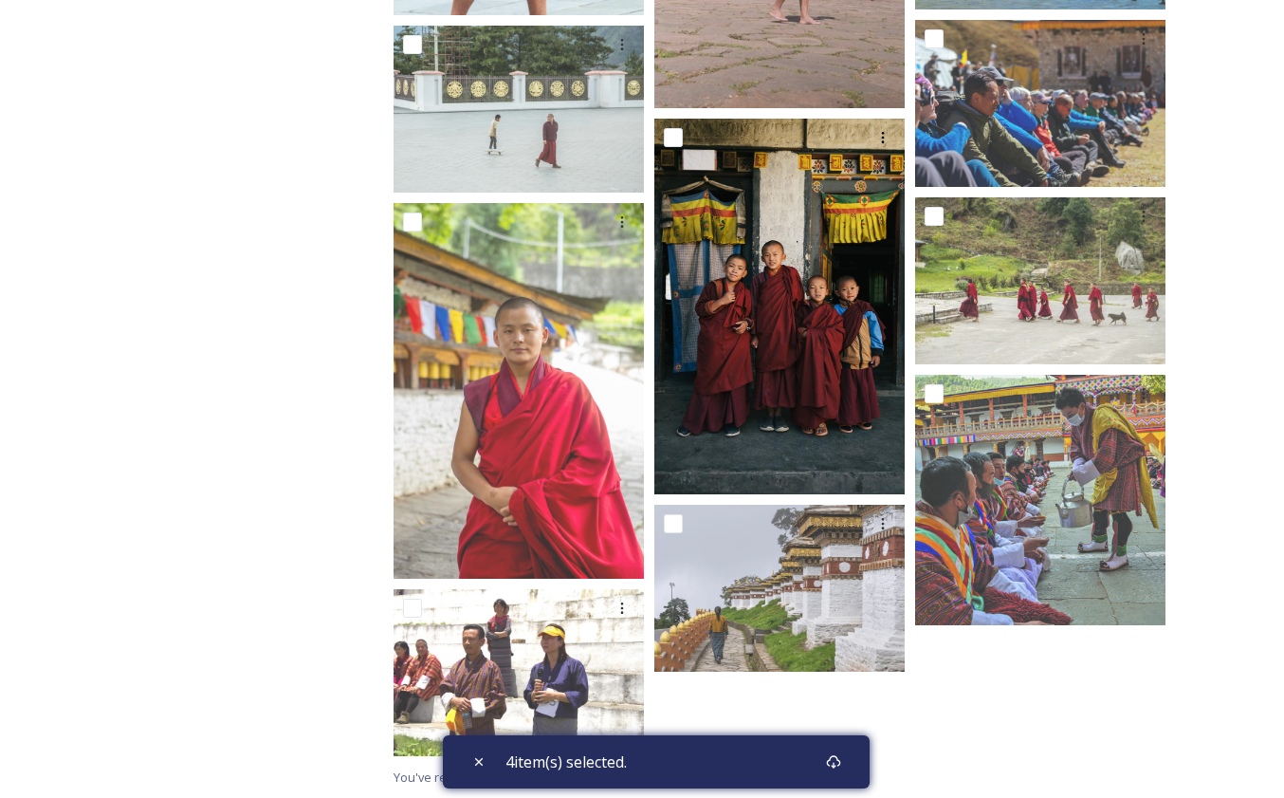
scroll to position [12744, 0]
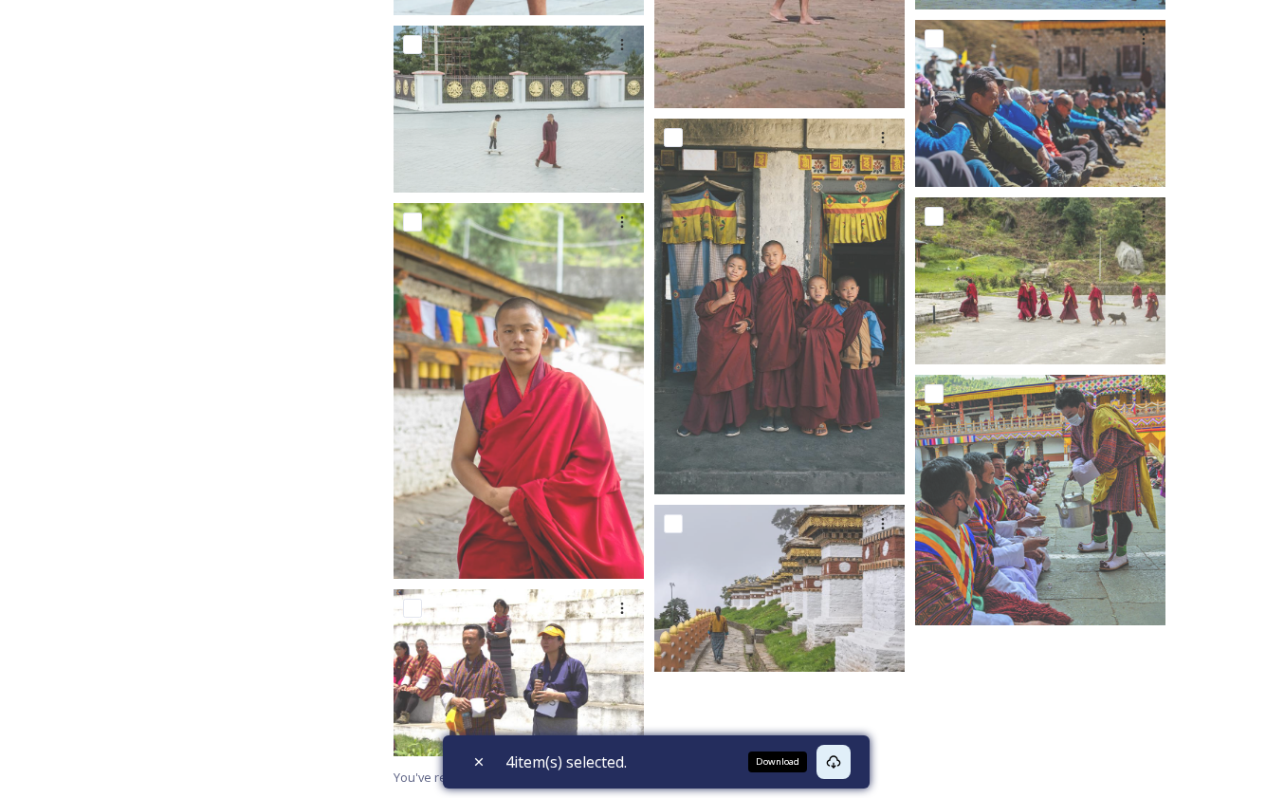
click at [841, 757] on icon at bounding box center [834, 761] width 14 height 13
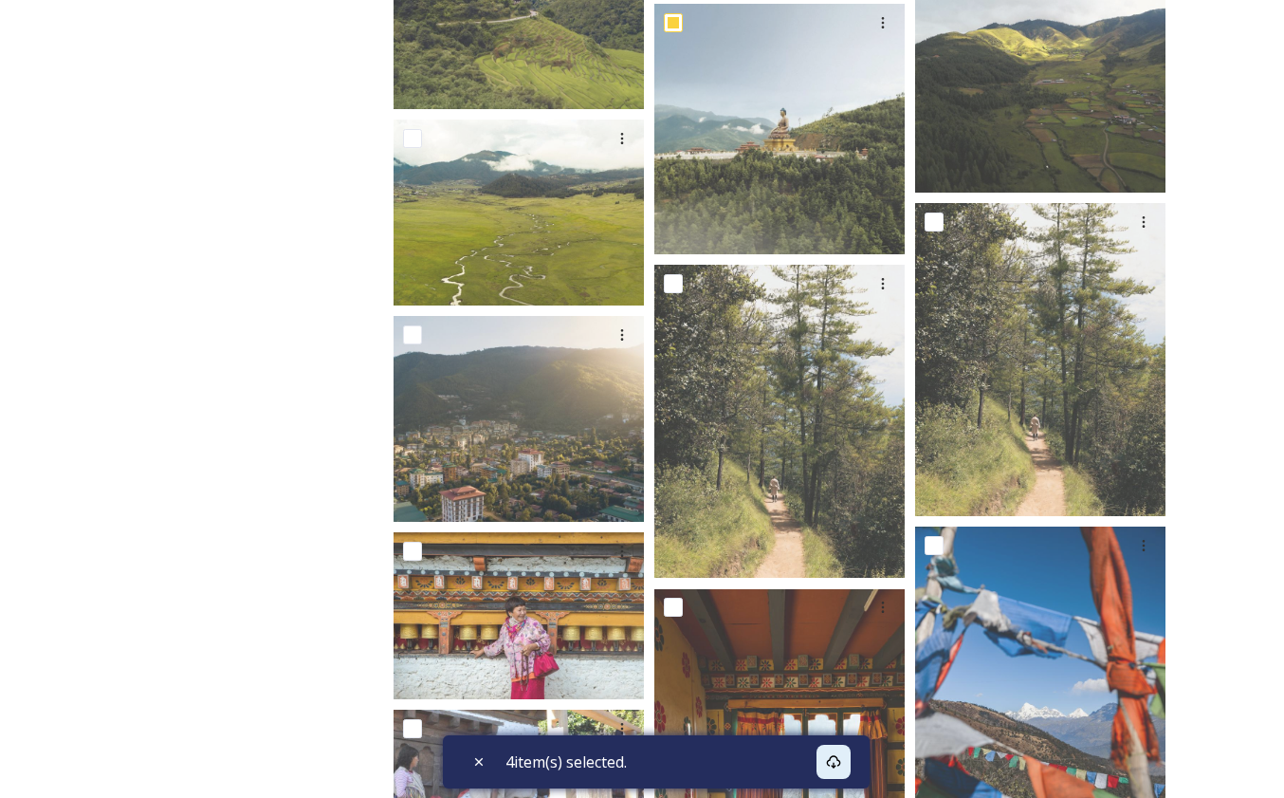
scroll to position [2060, 0]
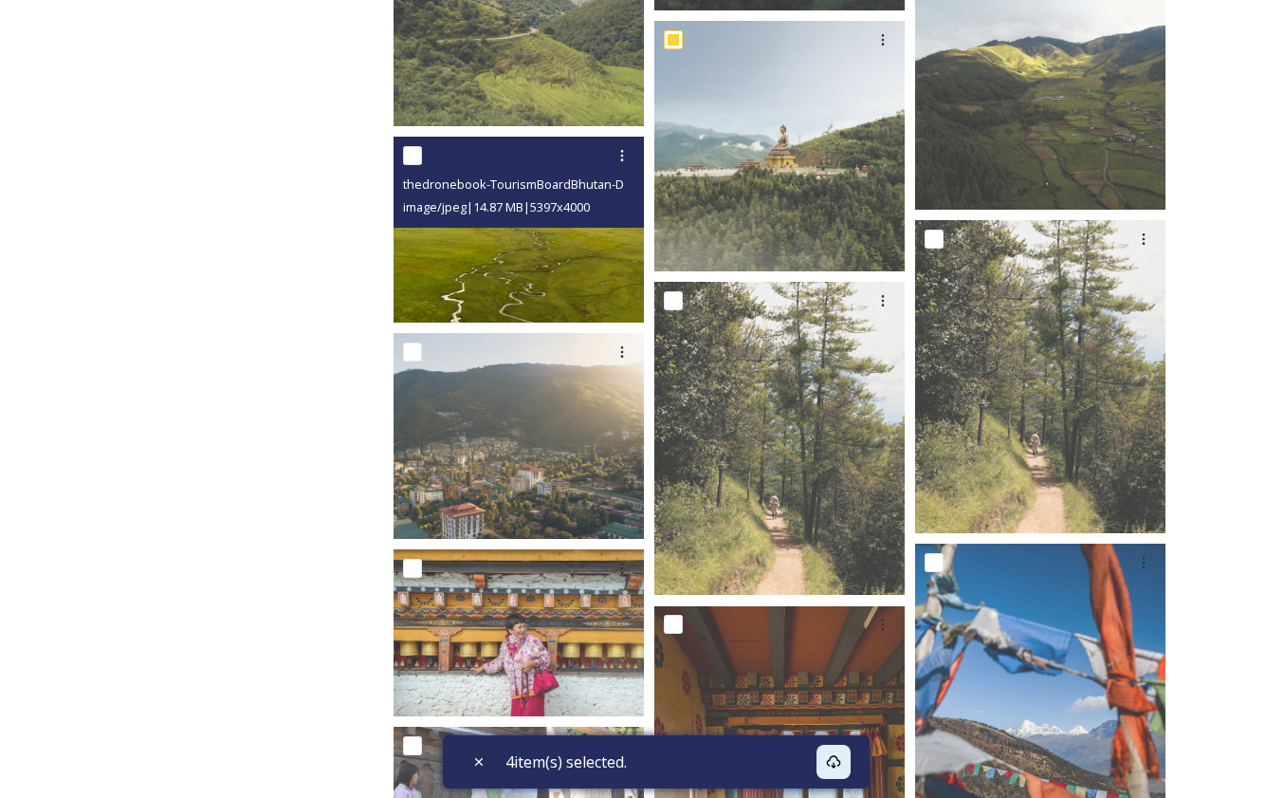
click at [518, 254] on img at bounding box center [519, 230] width 250 height 186
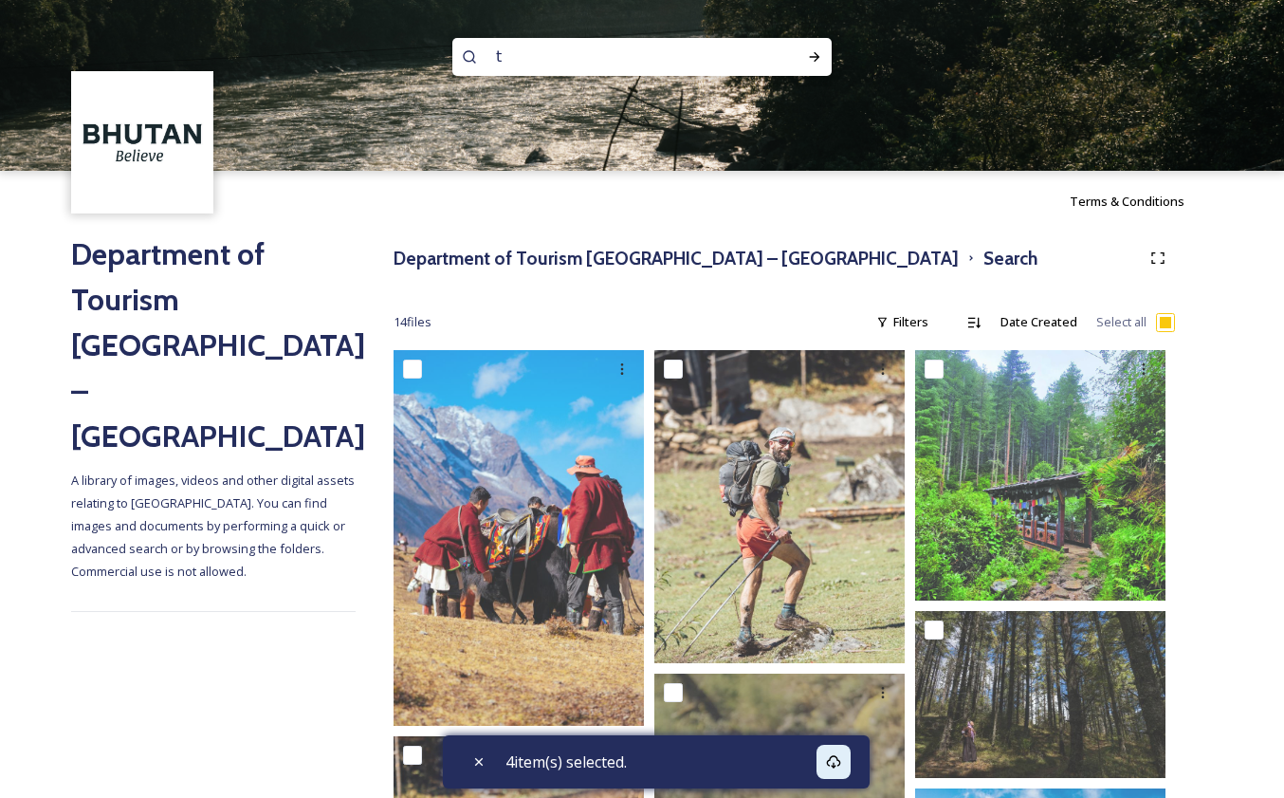
checkbox input "true"
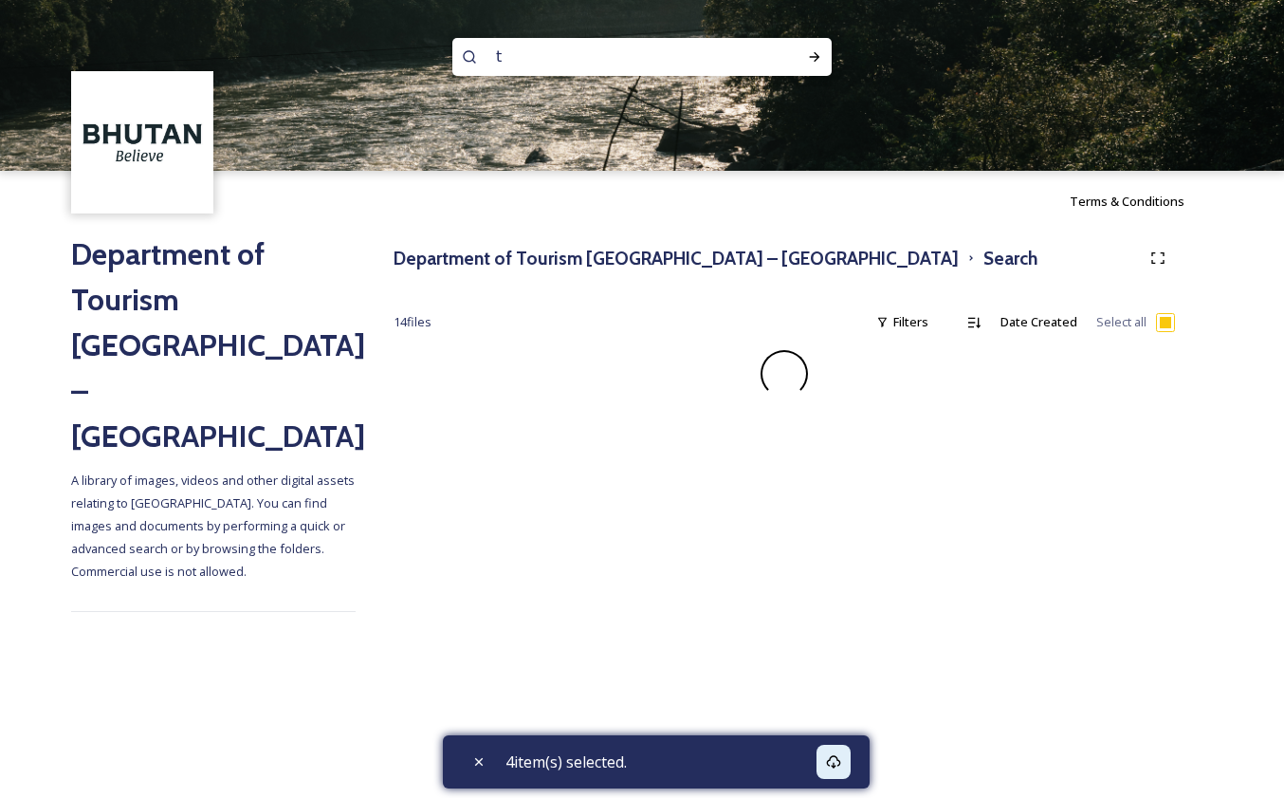
drag, startPoint x: 525, startPoint y: 51, endPoint x: 467, endPoint y: 51, distance: 57.9
click at [467, 51] on div "t" at bounding box center [641, 57] width 379 height 38
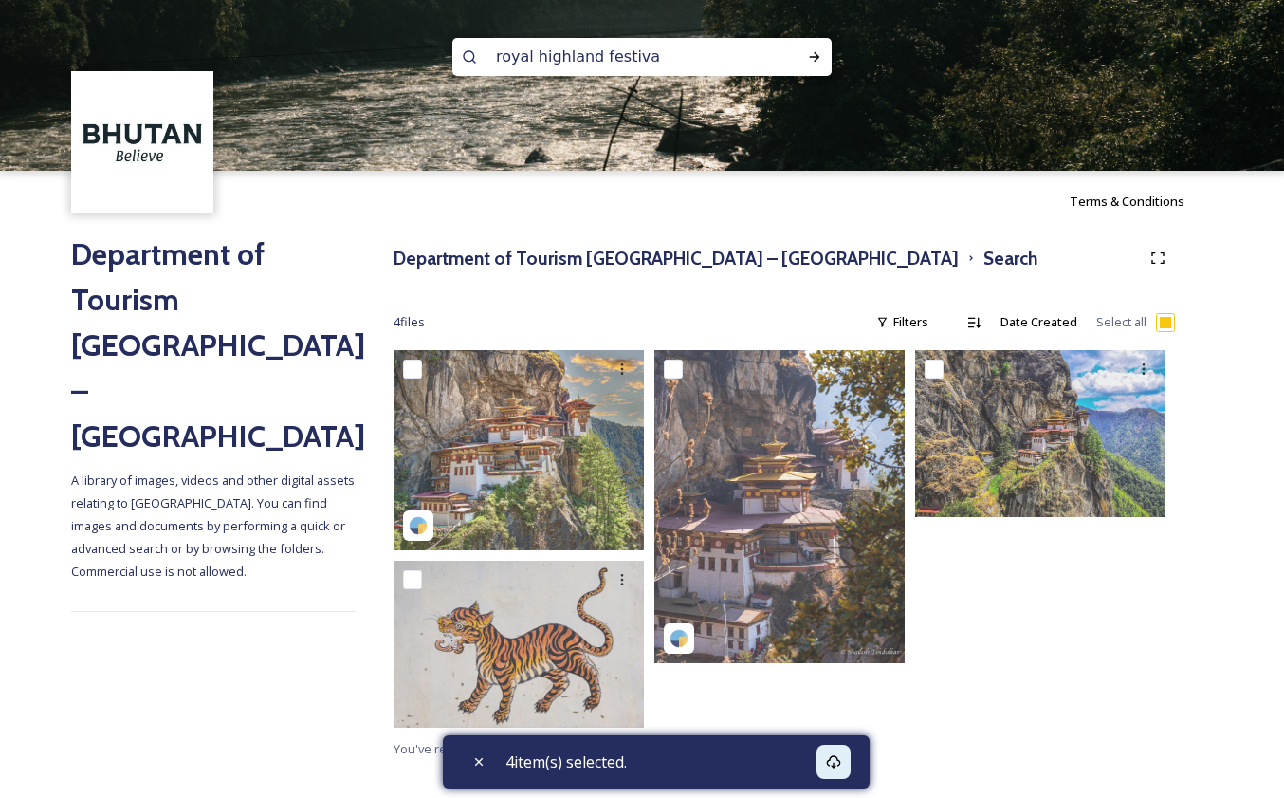
type input "royal highland festival"
click at [815, 54] on icon at bounding box center [814, 56] width 15 height 15
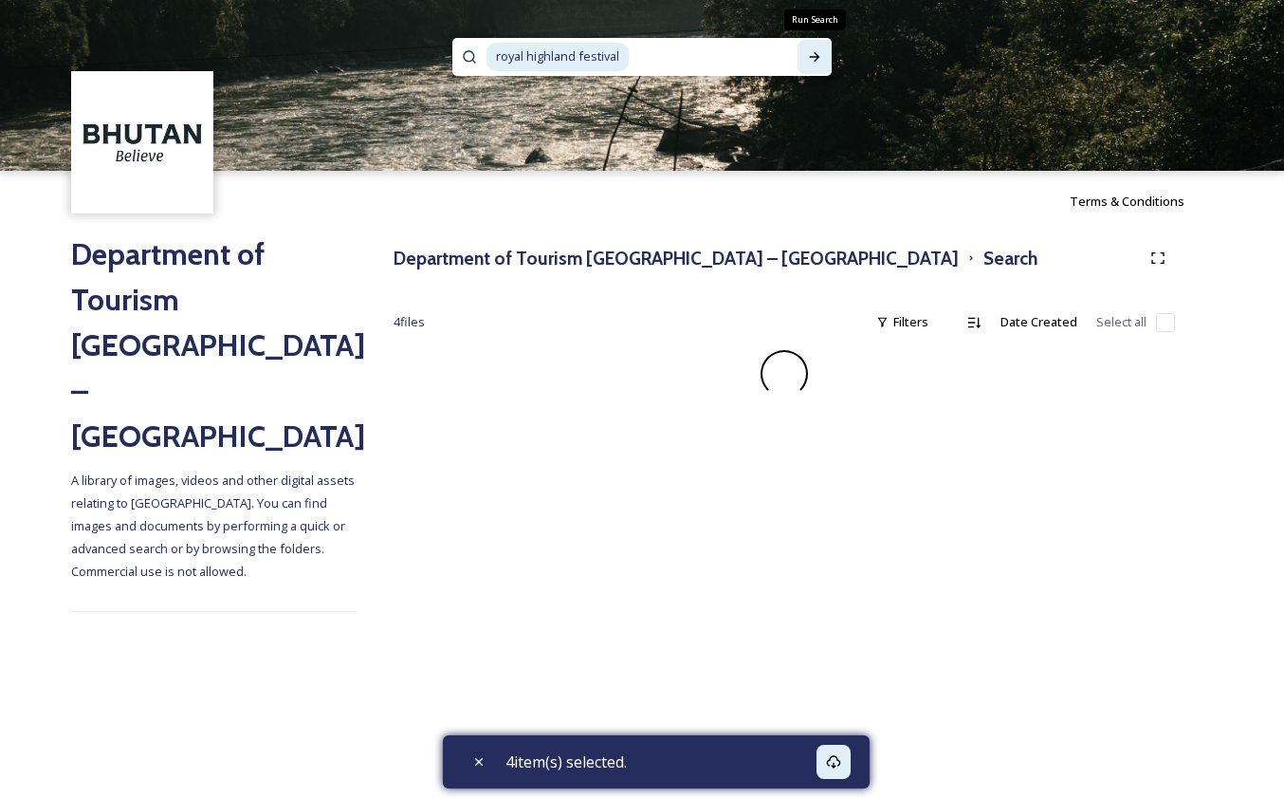
checkbox input "false"
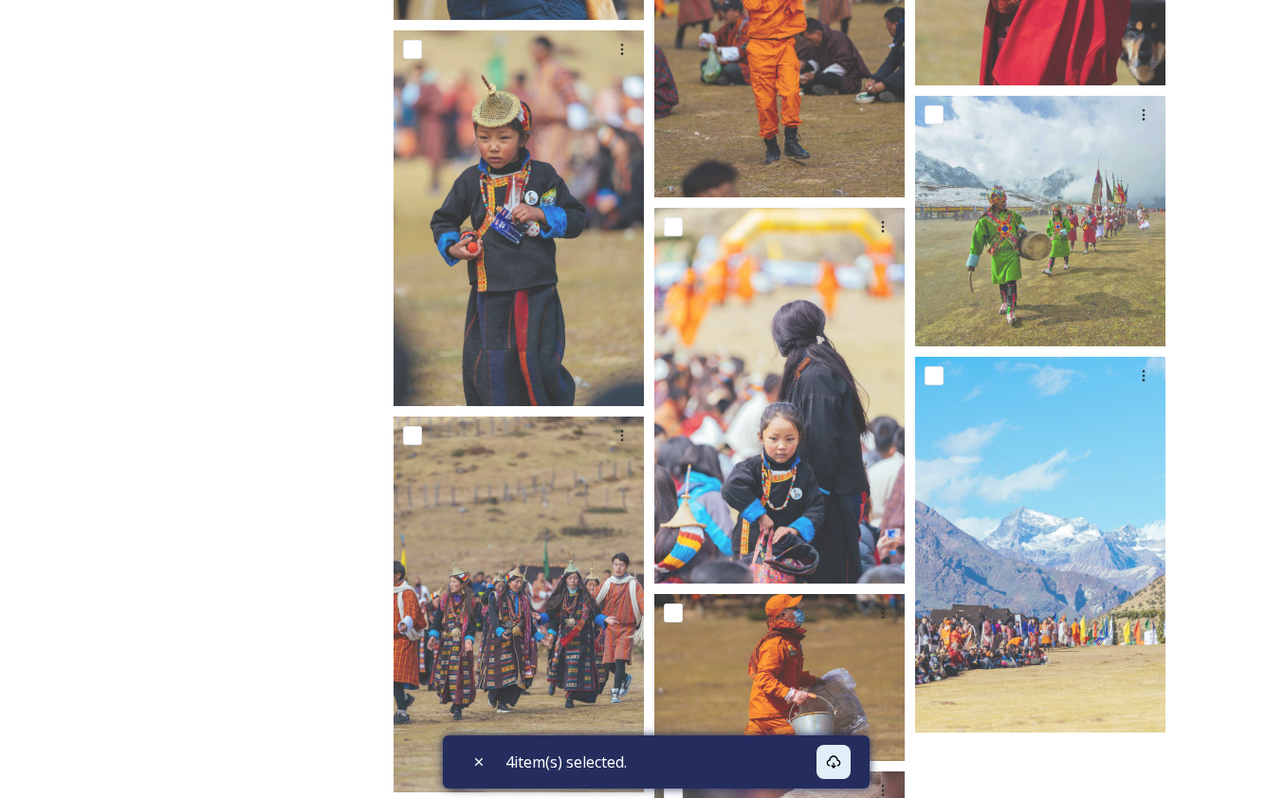
scroll to position [1480, 0]
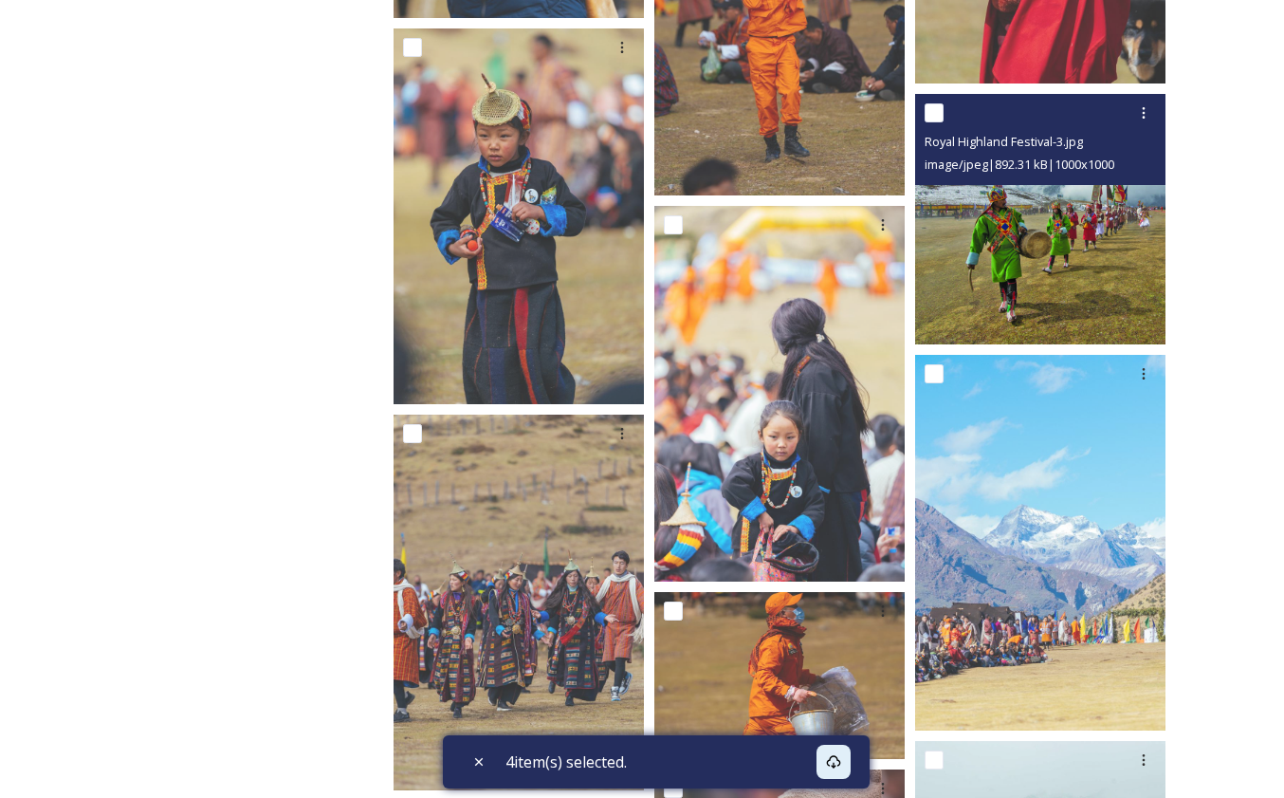
click at [934, 115] on input "checkbox" at bounding box center [934, 112] width 19 height 19
checkbox input "true"
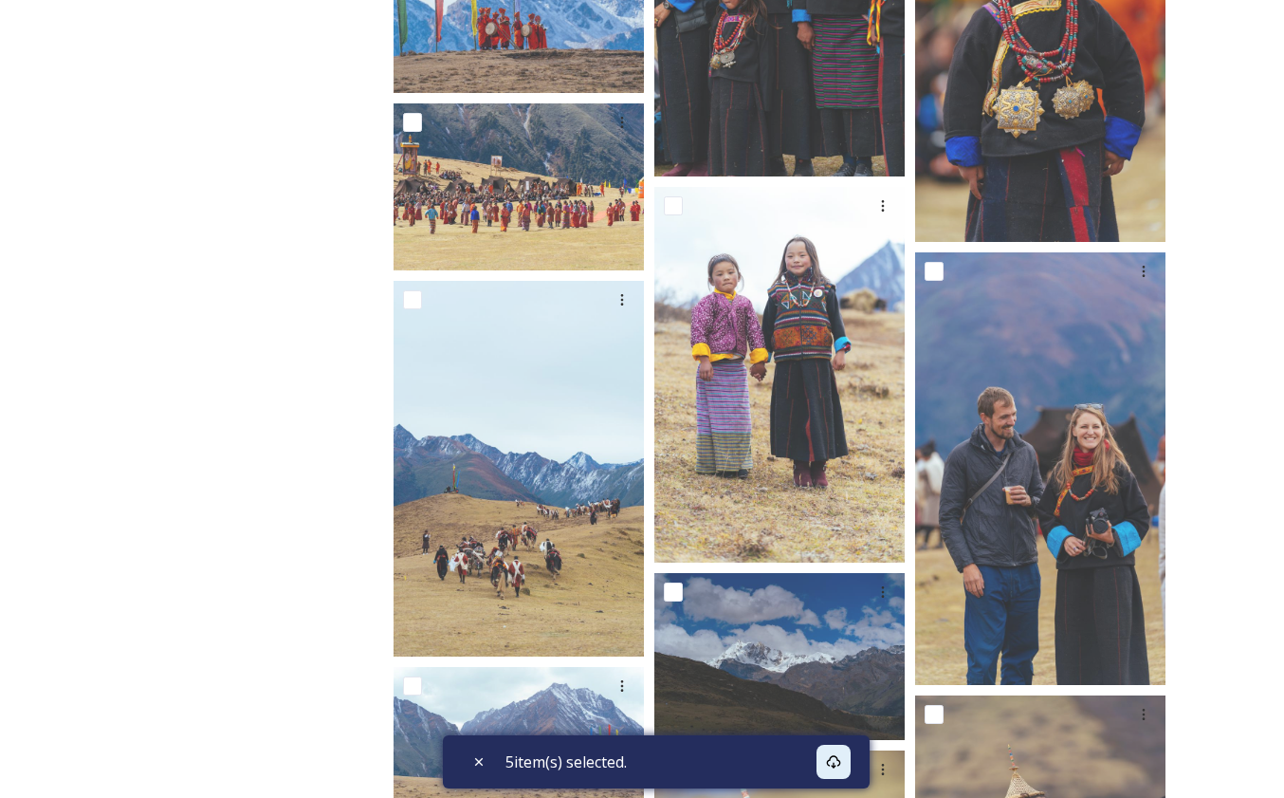
scroll to position [6028, 0]
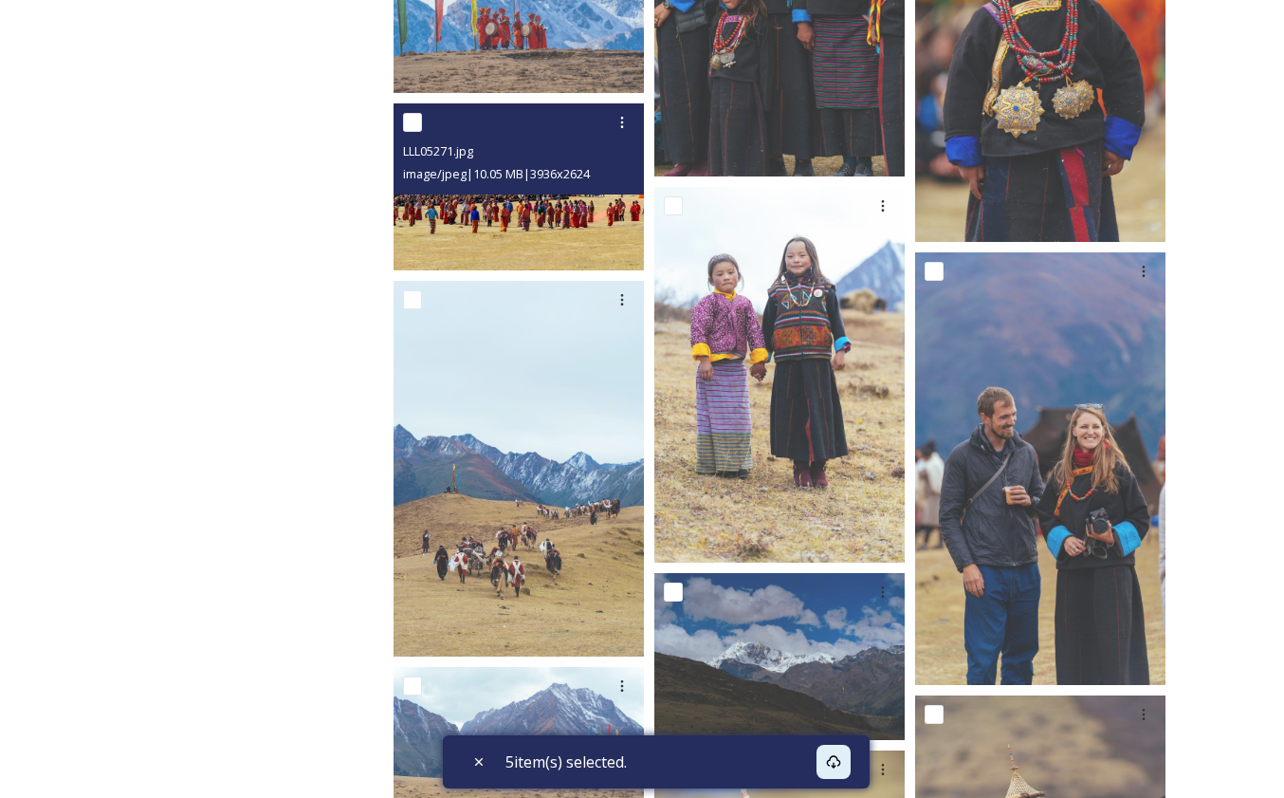
click at [410, 124] on input "checkbox" at bounding box center [412, 122] width 19 height 19
checkbox input "true"
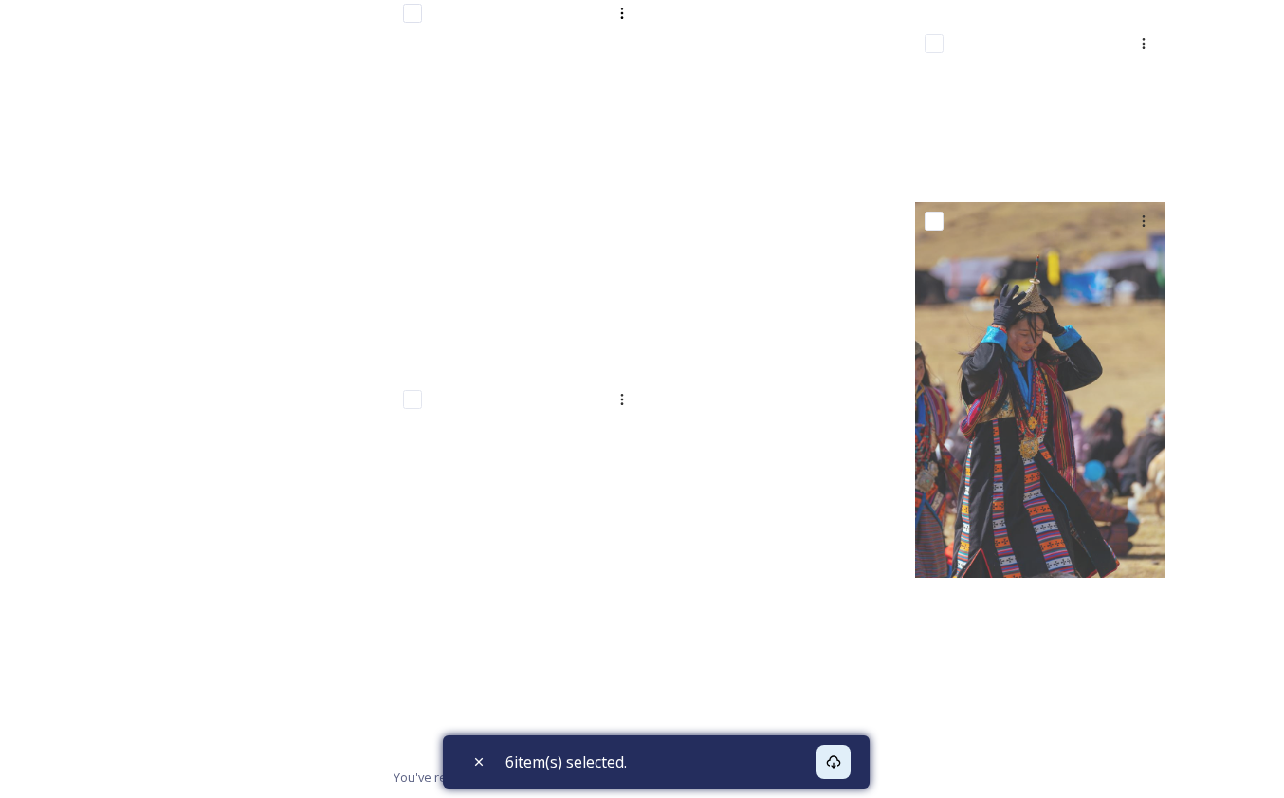
scroll to position [9161, 0]
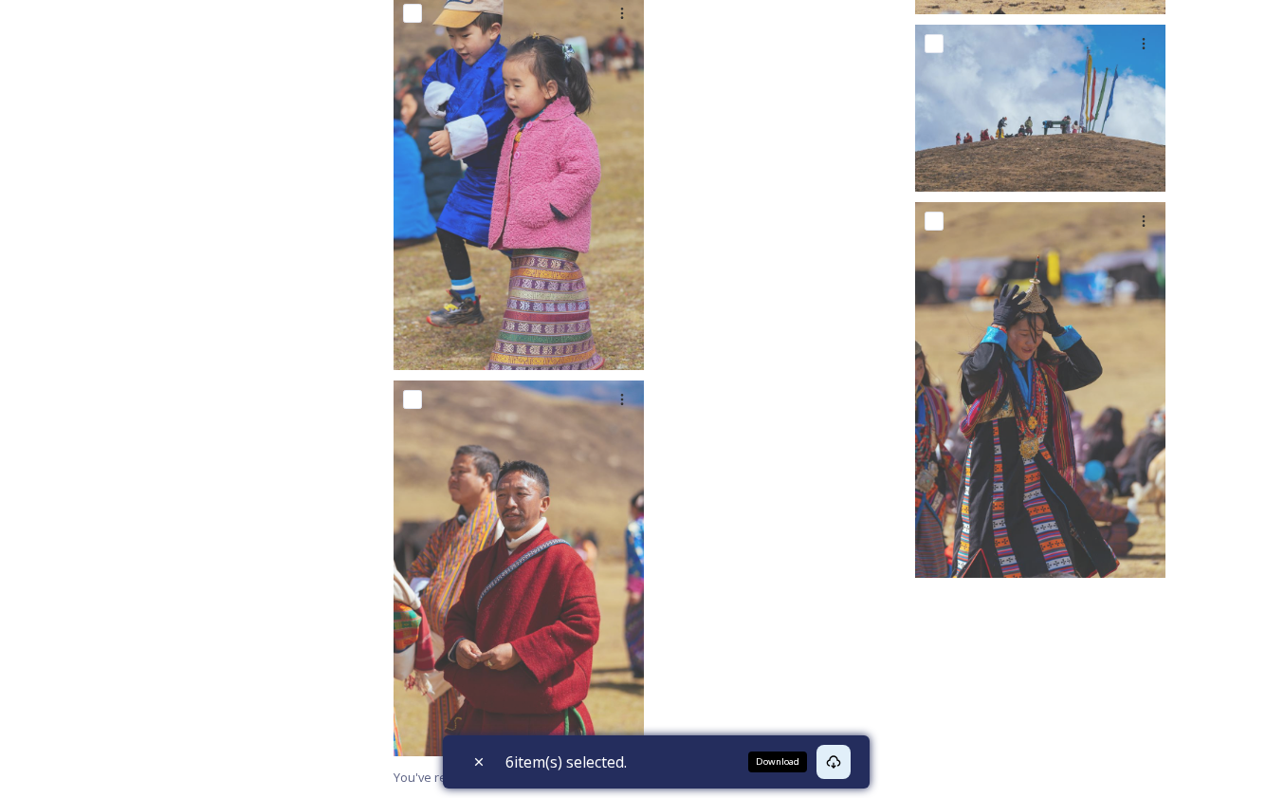
click at [838, 759] on icon at bounding box center [833, 761] width 15 height 15
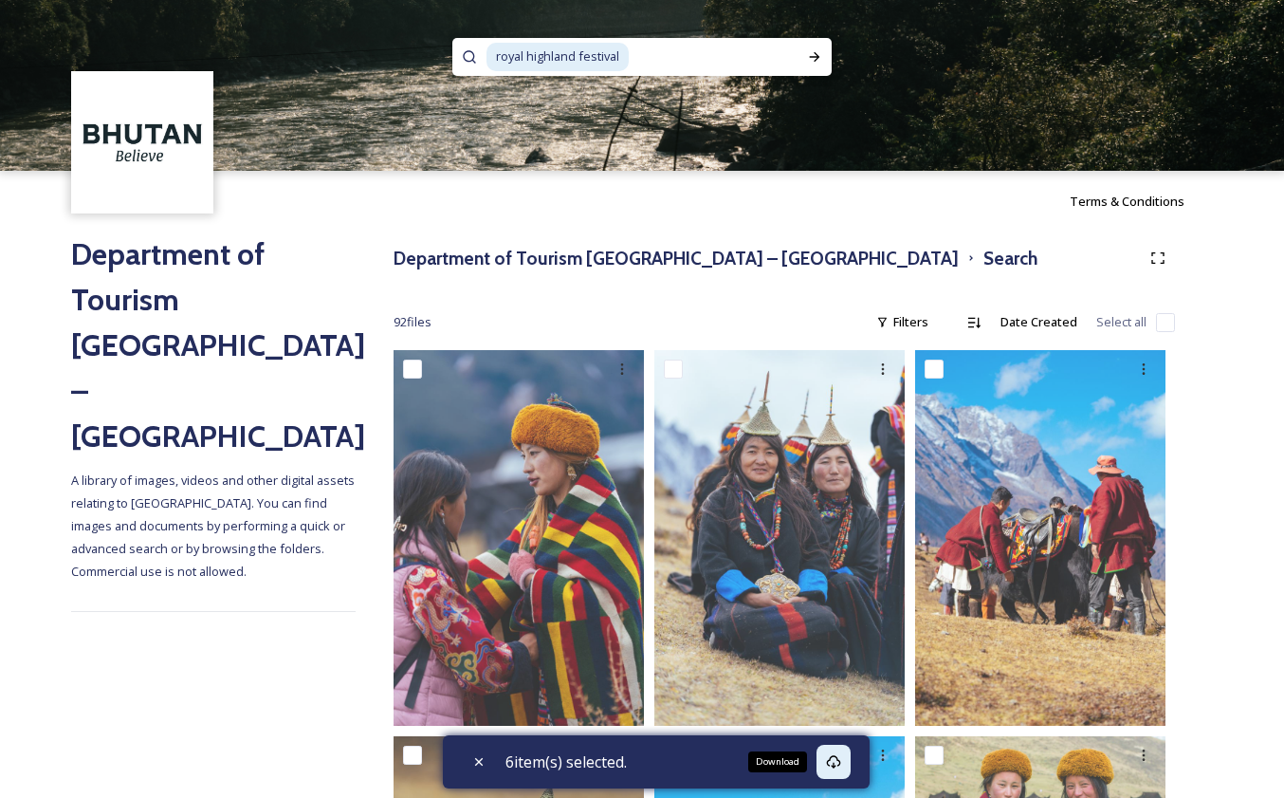
scroll to position [0, 0]
click at [657, 60] on input at bounding box center [714, 57] width 167 height 42
type input "r"
type input "airport"
click at [823, 58] on div "Run Search" at bounding box center [815, 57] width 34 height 34
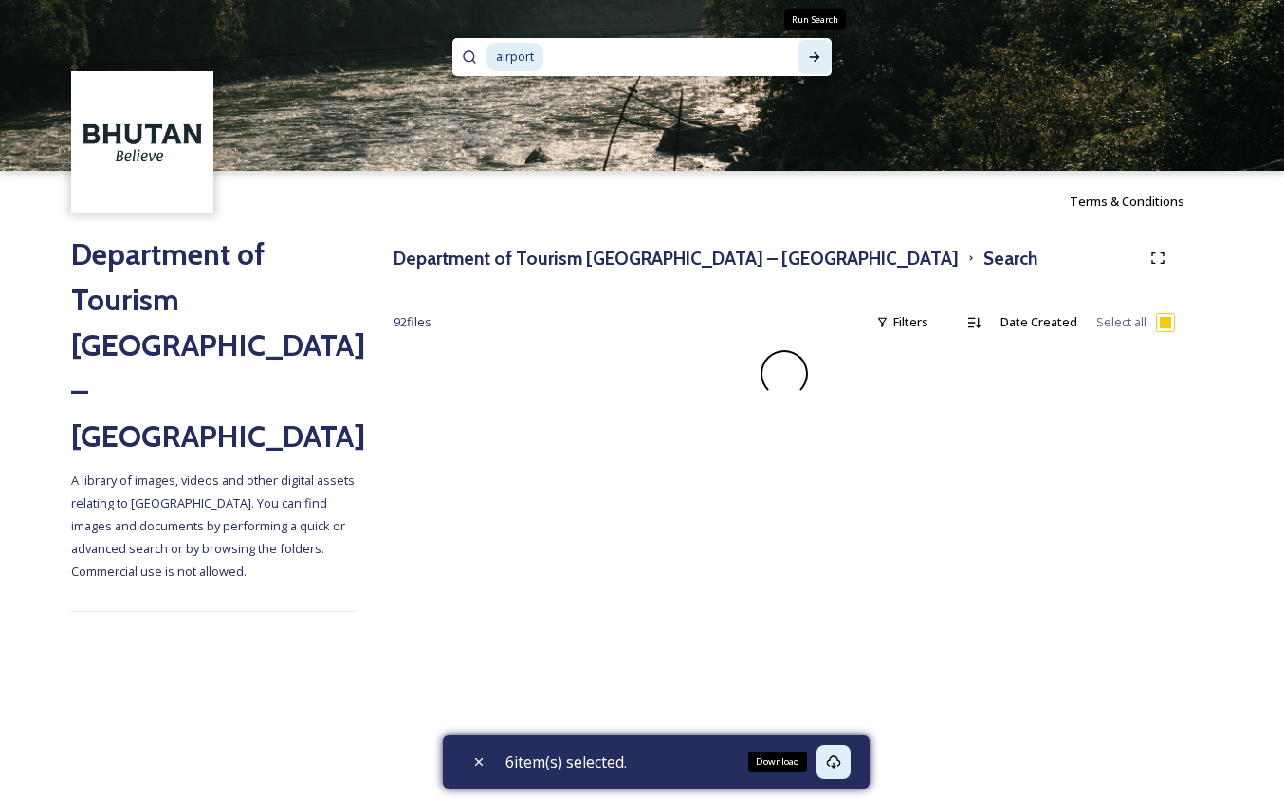
checkbox input "false"
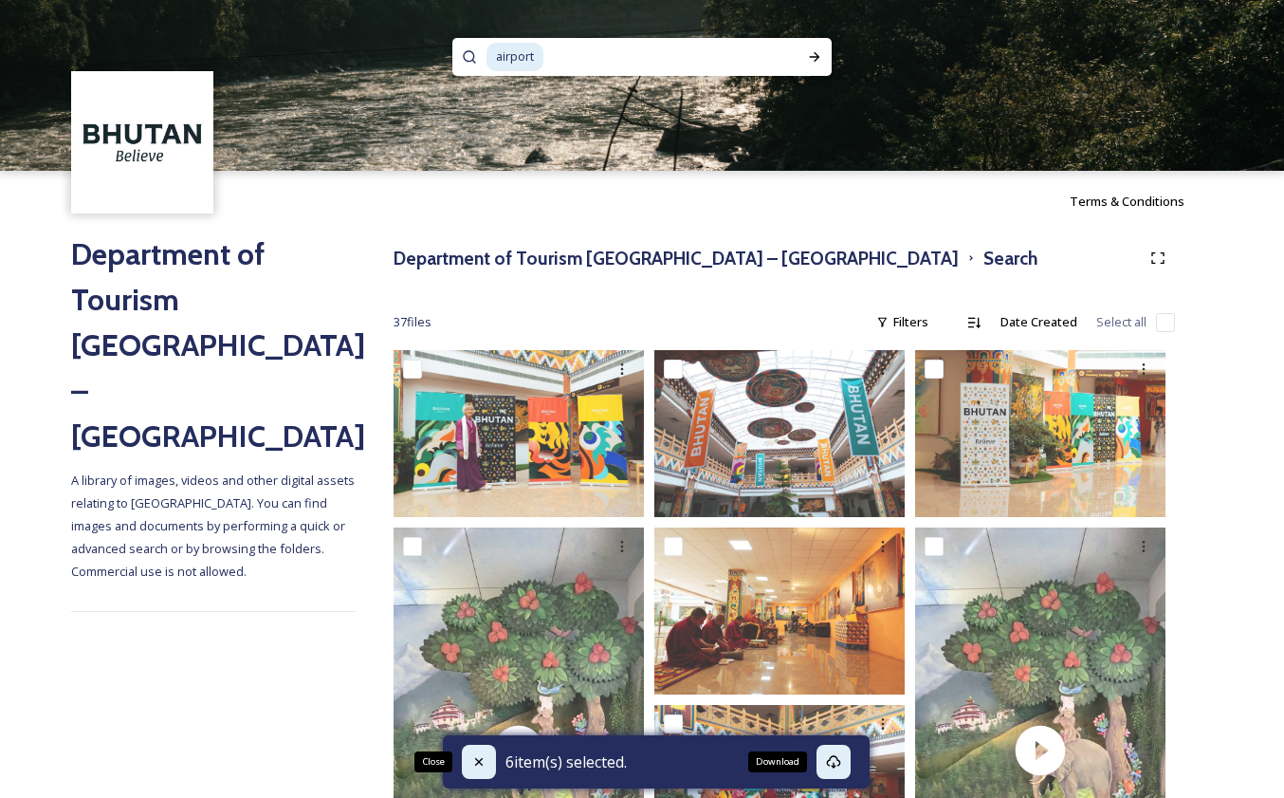
click at [475, 760] on icon at bounding box center [478, 761] width 15 height 15
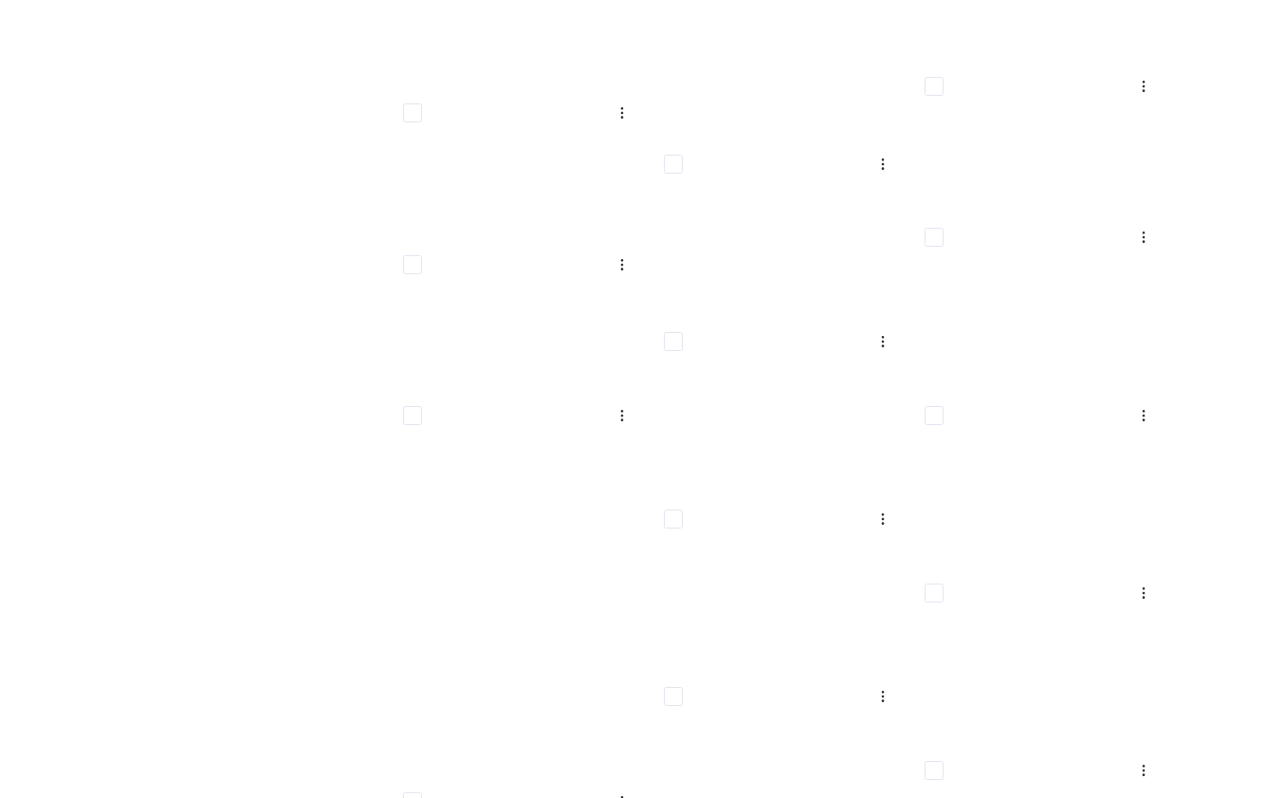
scroll to position [1225, 0]
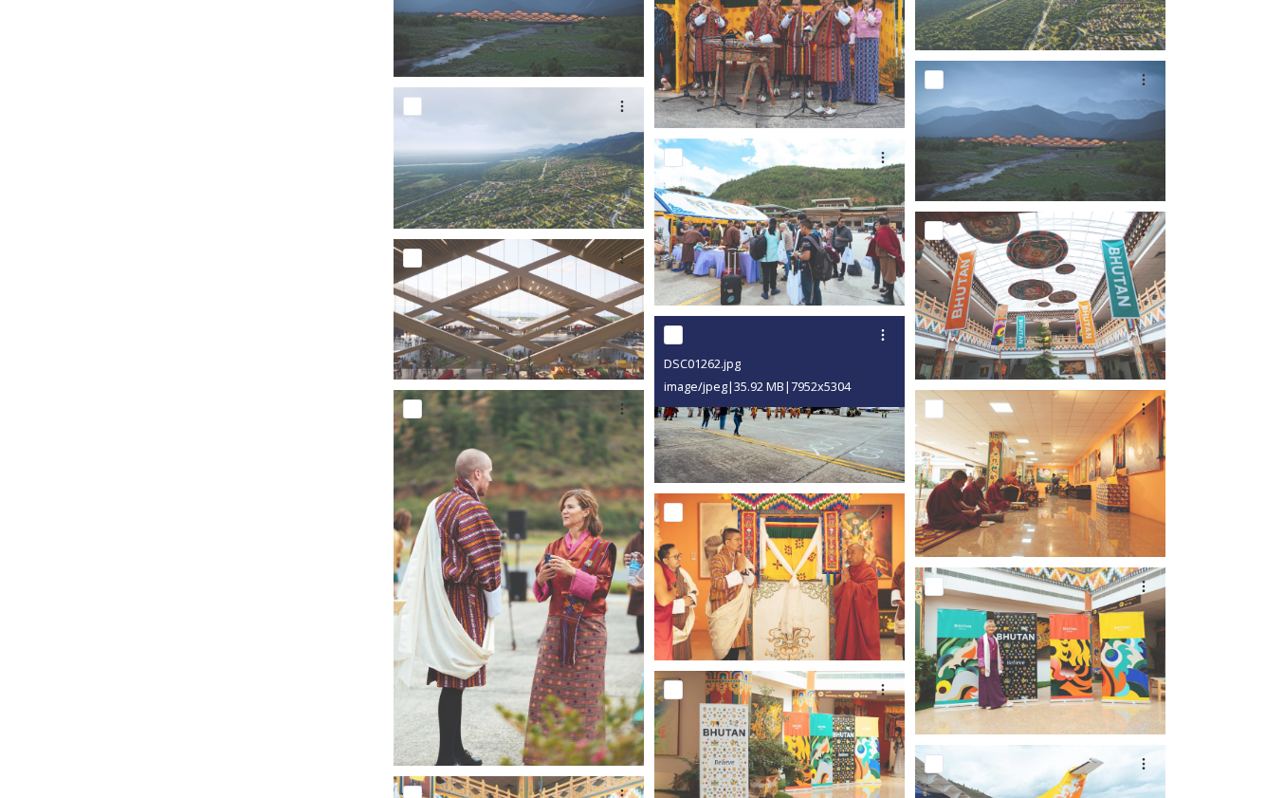
click at [675, 330] on input "checkbox" at bounding box center [673, 334] width 19 height 19
checkbox input "true"
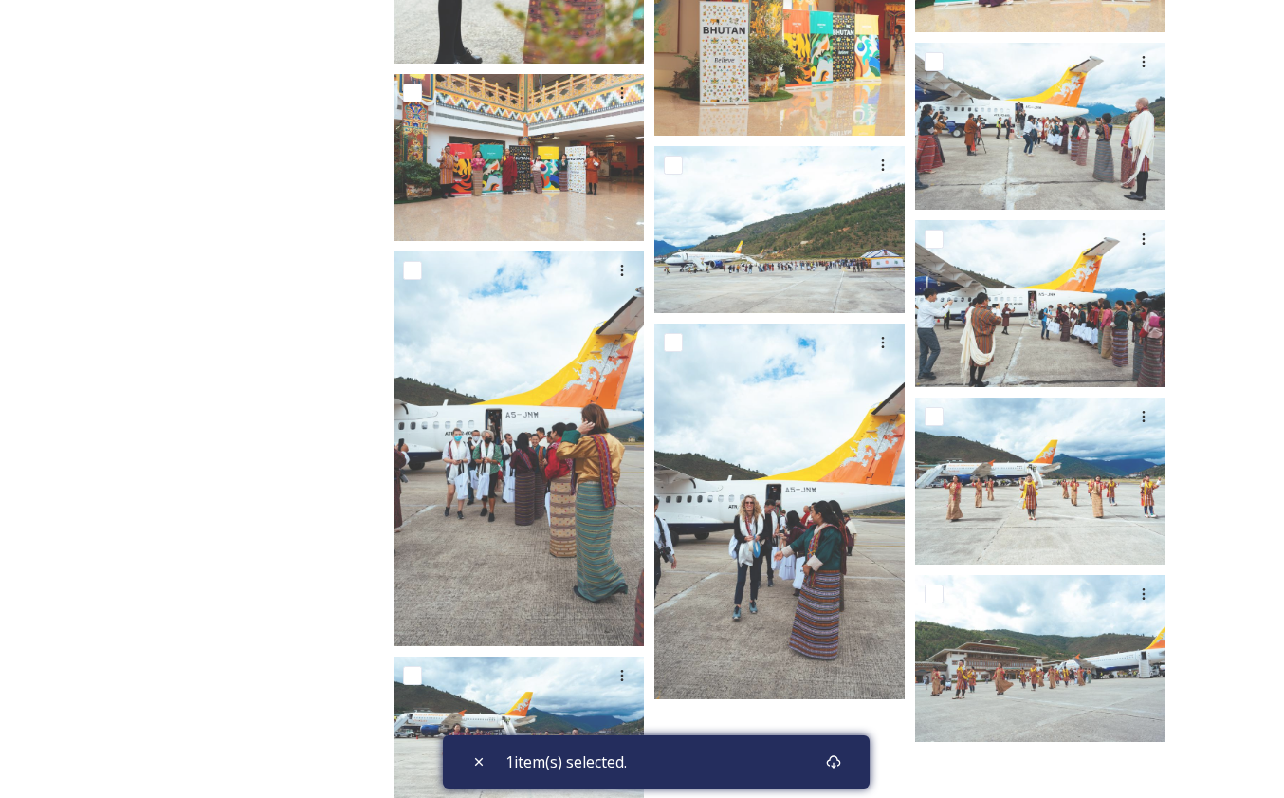
scroll to position [1938, 0]
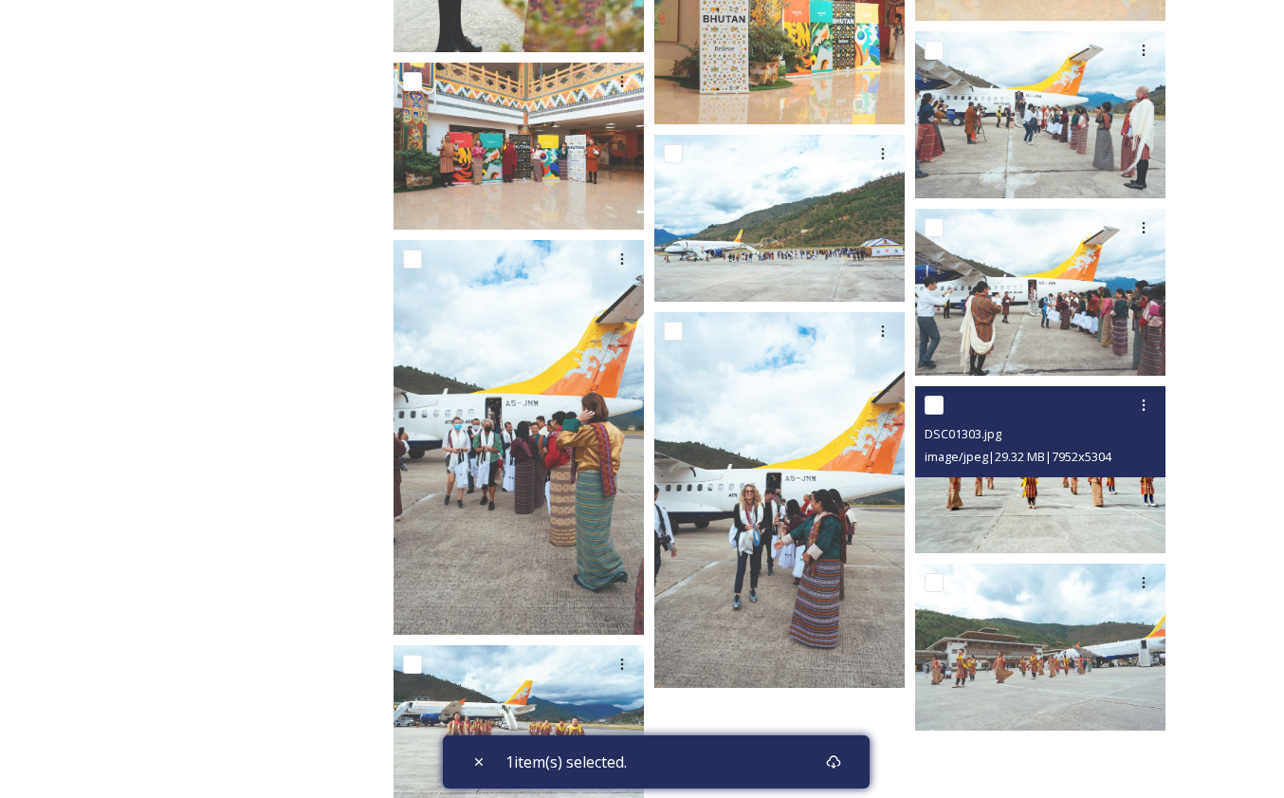
click at [934, 398] on input "checkbox" at bounding box center [934, 405] width 19 height 19
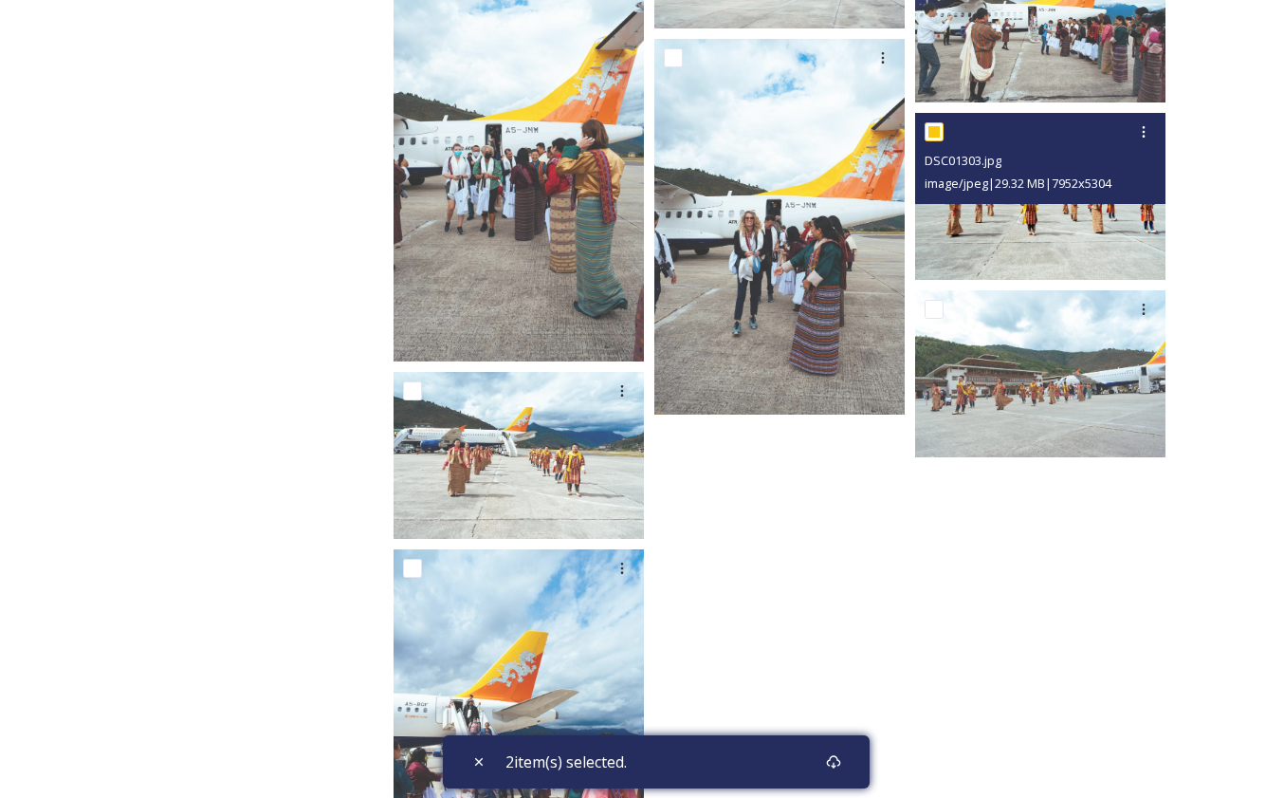
scroll to position [2212, 0]
click at [934, 132] on input "checkbox" at bounding box center [934, 130] width 19 height 19
checkbox input "false"
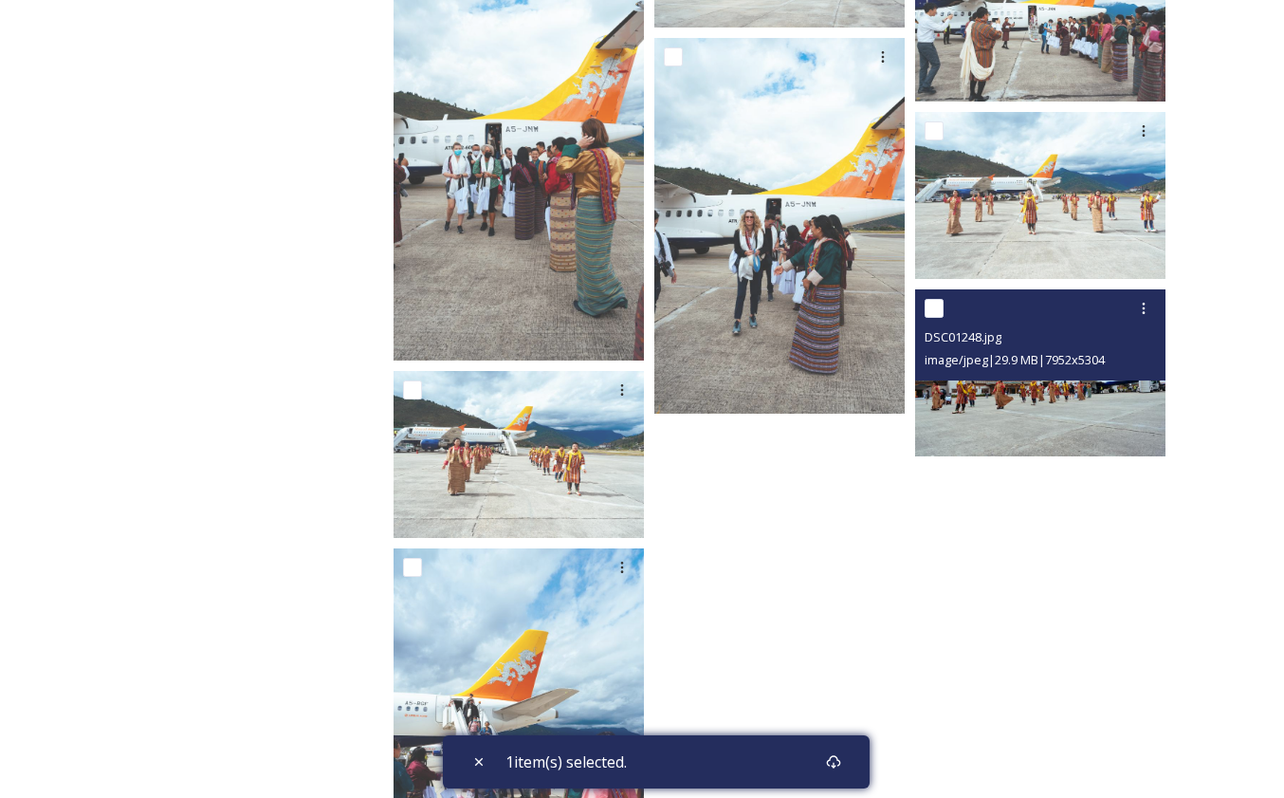
click at [930, 306] on input "checkbox" at bounding box center [934, 308] width 19 height 19
checkbox input "true"
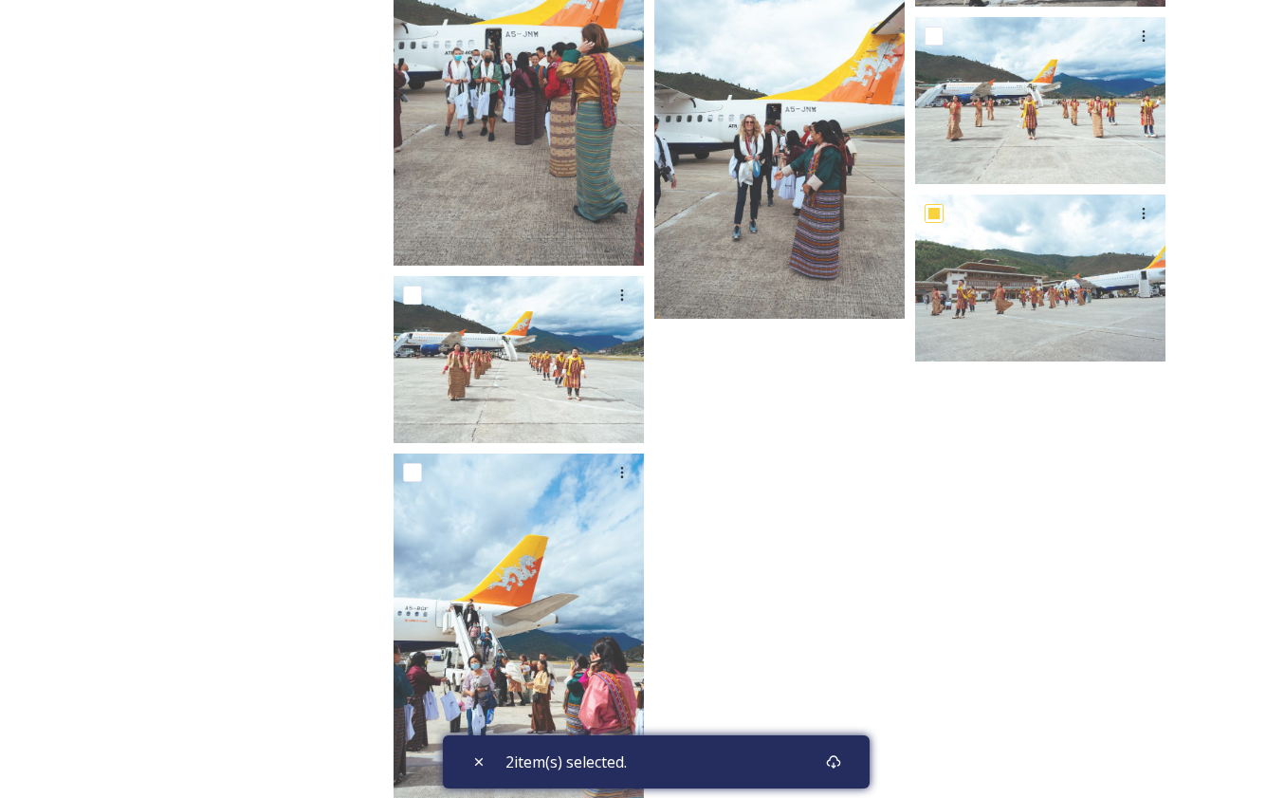
scroll to position [2307, 0]
click at [839, 762] on icon at bounding box center [833, 761] width 15 height 15
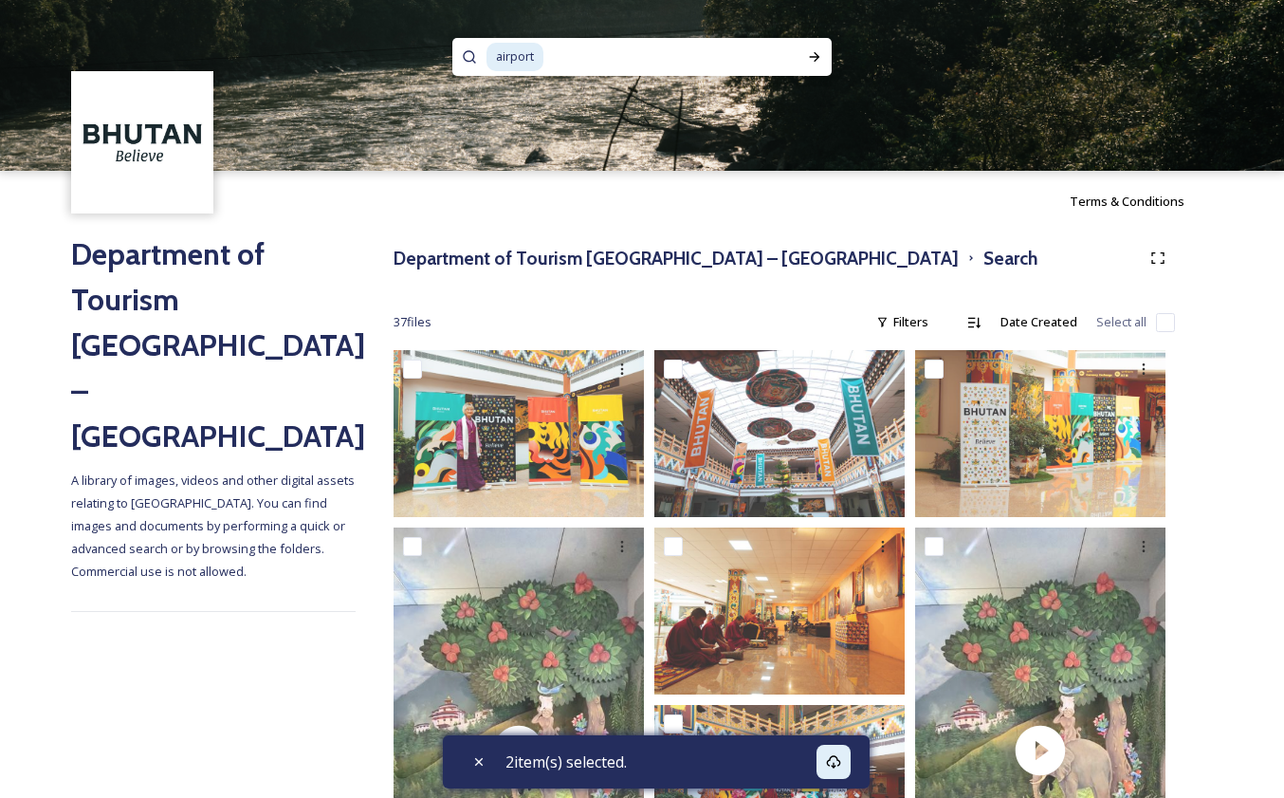
scroll to position [0, 0]
click at [603, 58] on input at bounding box center [660, 57] width 231 height 42
type input "a"
type input "hotel"
click at [808, 57] on icon at bounding box center [814, 56] width 15 height 15
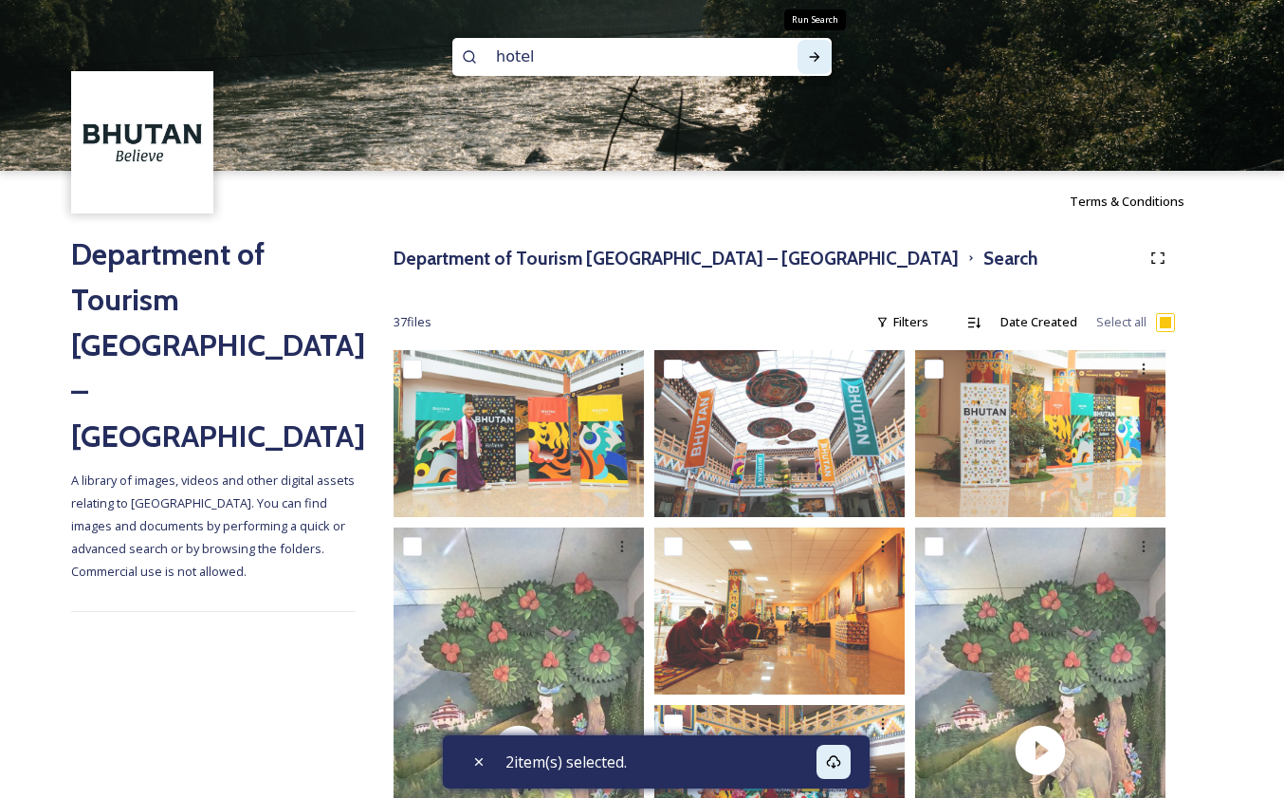
checkbox input "true"
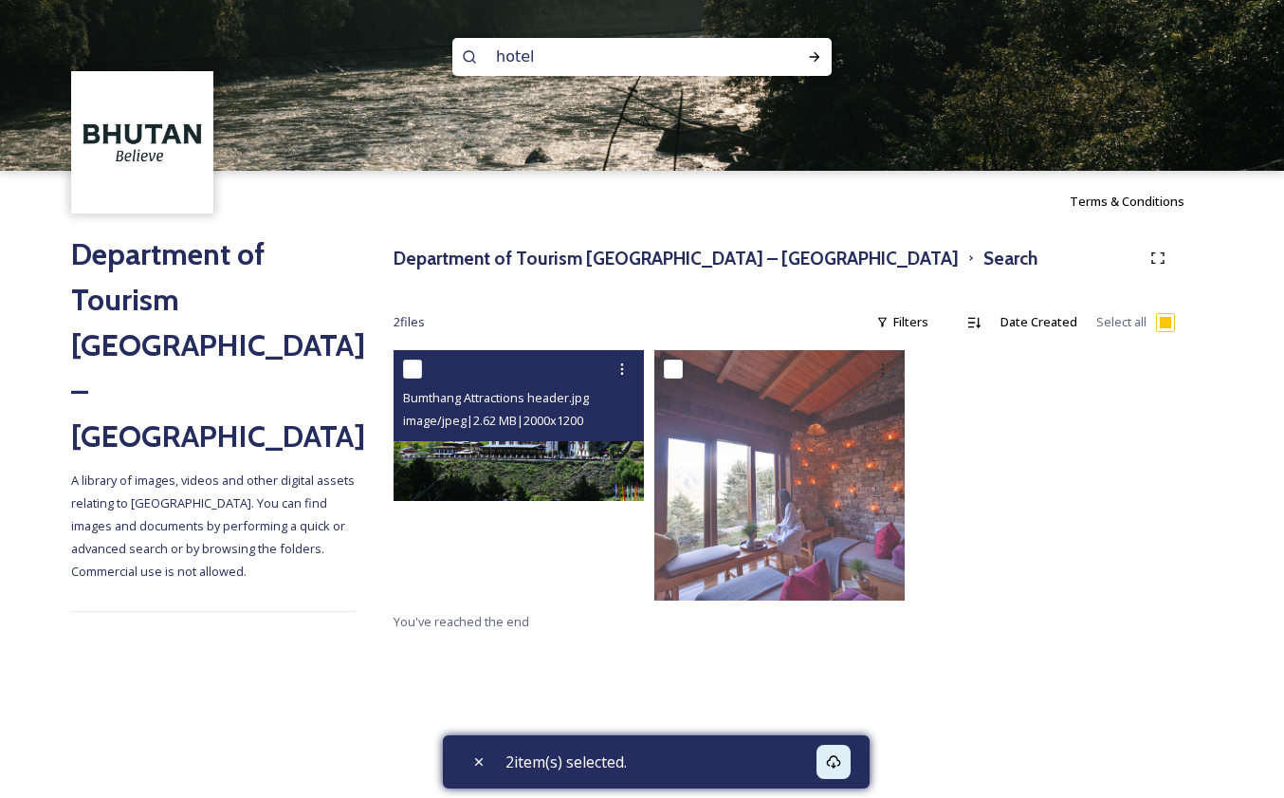
click at [458, 449] on img at bounding box center [519, 425] width 250 height 150
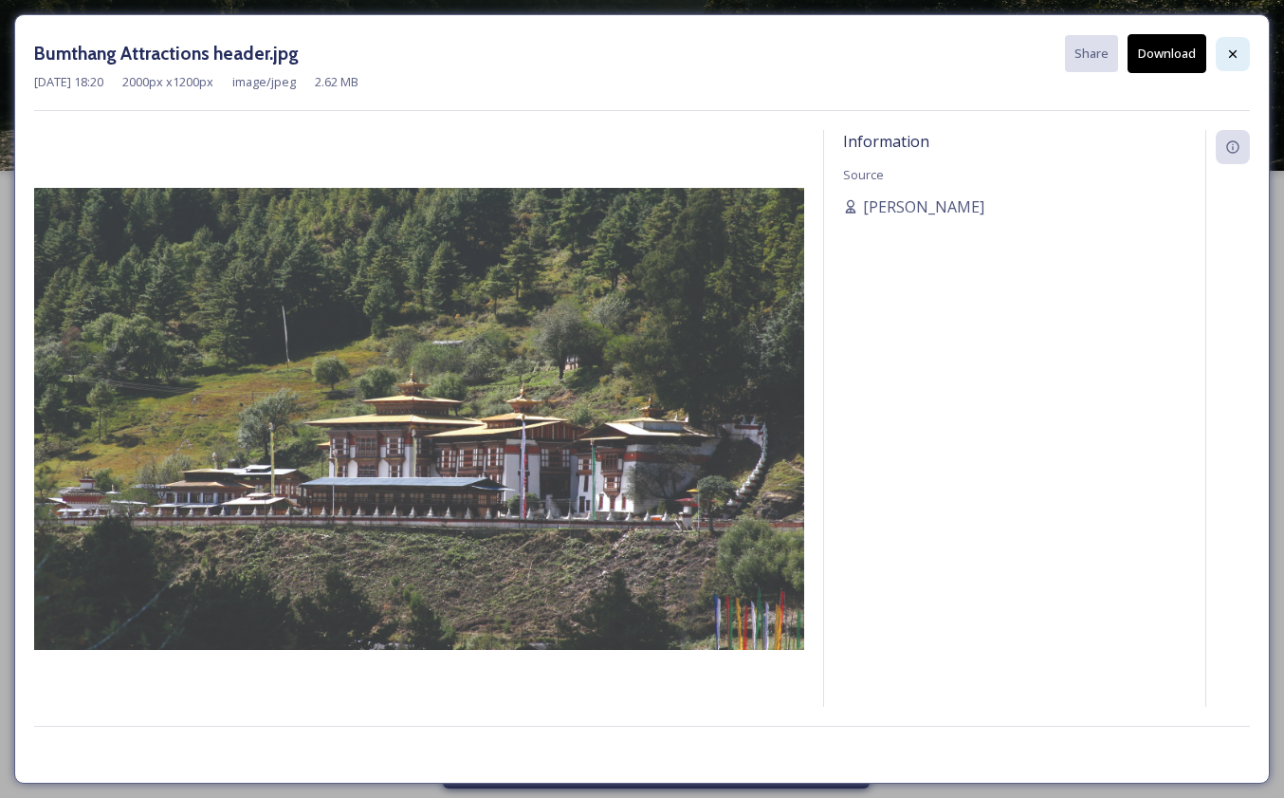
click at [1229, 56] on icon at bounding box center [1233, 53] width 15 height 15
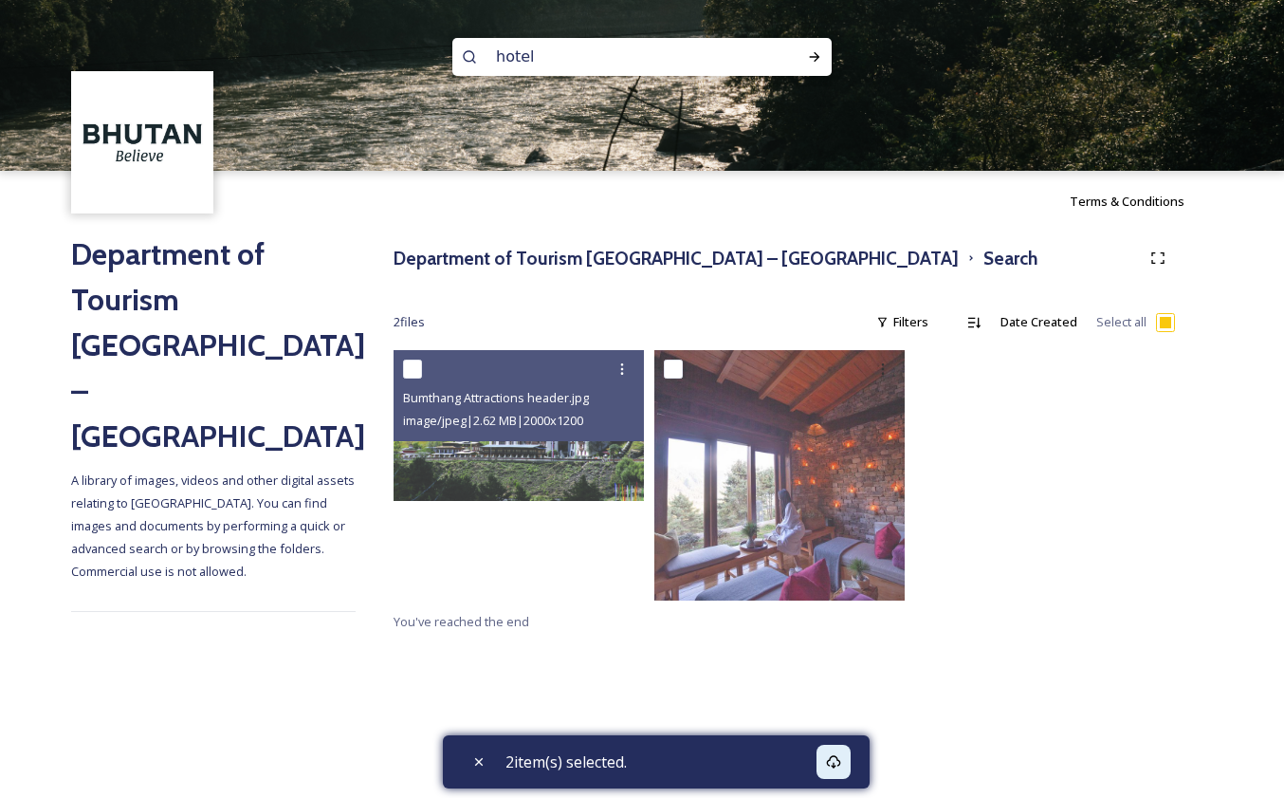
drag, startPoint x: 566, startPoint y: 60, endPoint x: 474, endPoint y: 60, distance: 92.0
click at [474, 60] on div "hotel" at bounding box center [641, 57] width 379 height 38
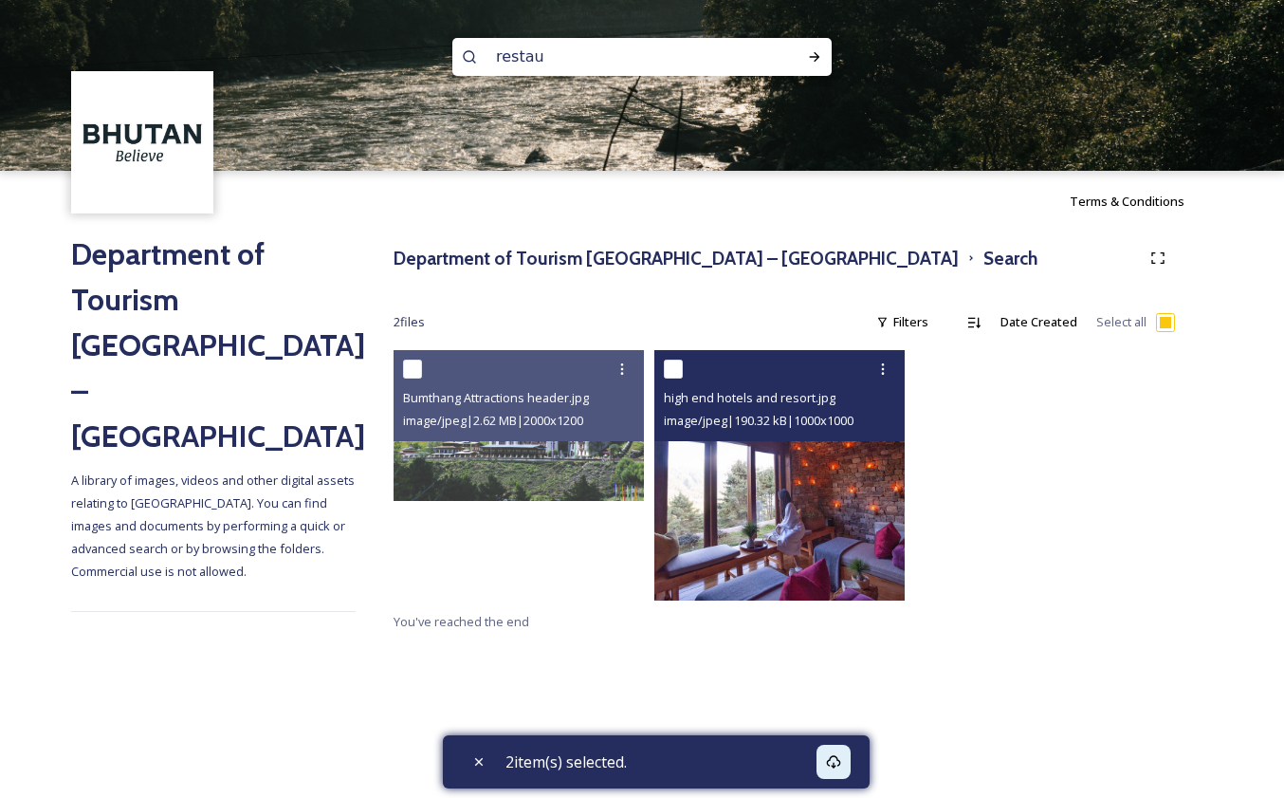
type input "restau"
click at [674, 374] on input "checkbox" at bounding box center [673, 369] width 19 height 19
checkbox input "true"
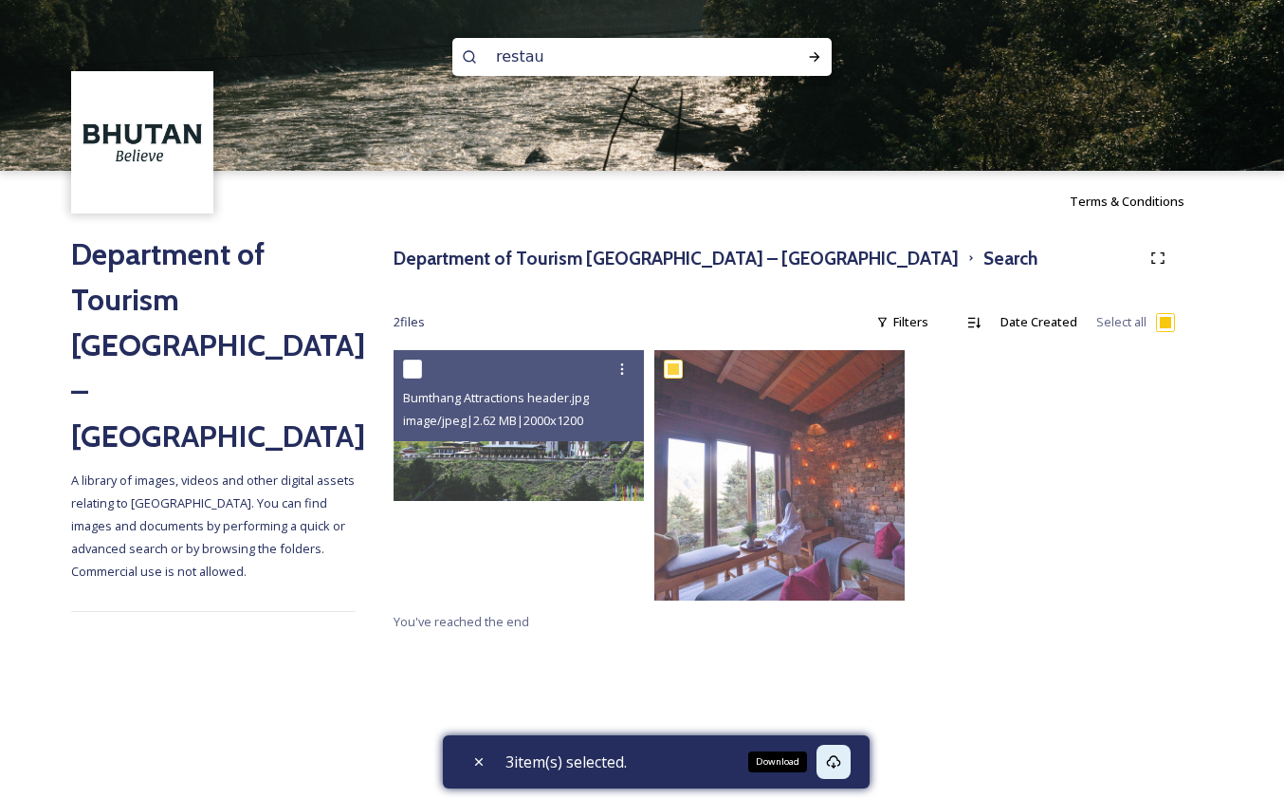
click at [841, 763] on icon at bounding box center [833, 761] width 15 height 15
drag, startPoint x: 575, startPoint y: 63, endPoint x: 565, endPoint y: 58, distance: 10.6
click at [565, 58] on input "restau" at bounding box center [617, 57] width 260 height 42
type input "restaurant"
click at [811, 56] on icon at bounding box center [814, 56] width 15 height 15
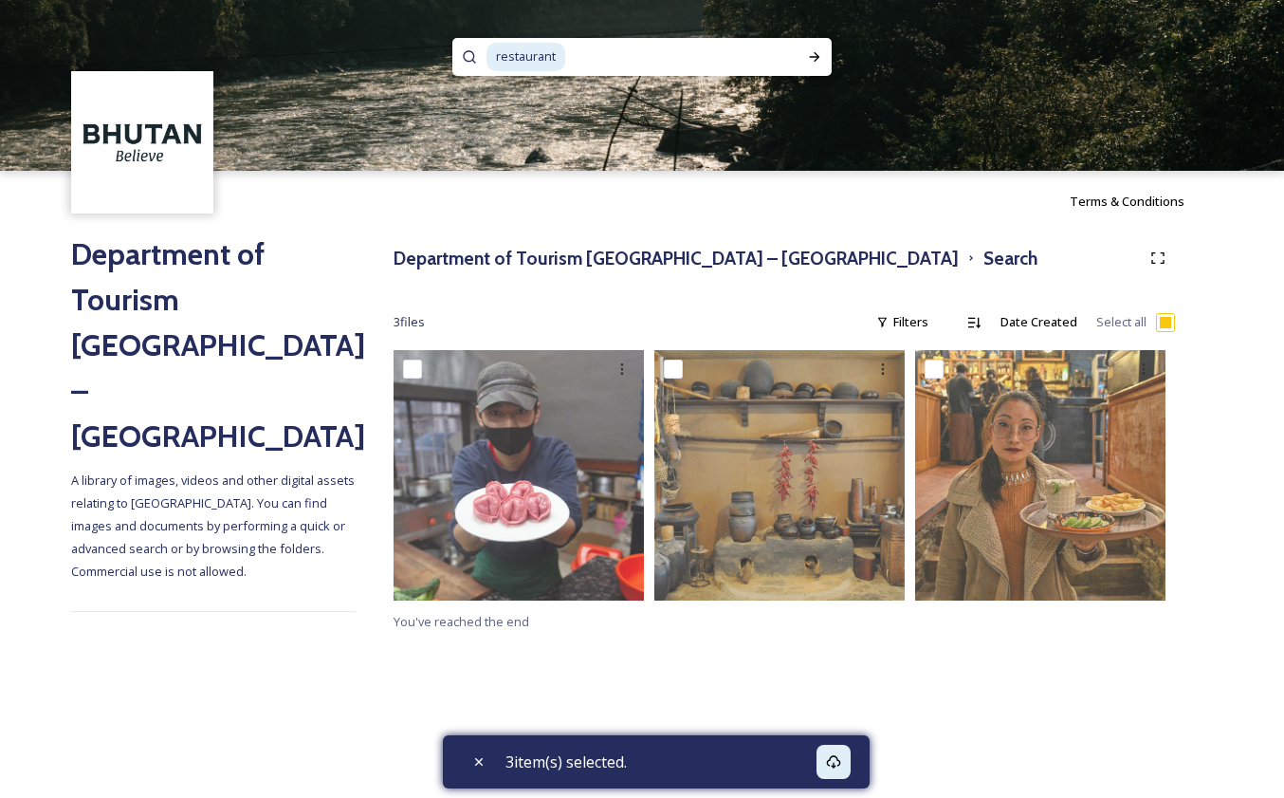
click at [626, 56] on input at bounding box center [677, 57] width 220 height 42
type input "r"
type input "shop"
click at [819, 44] on div "Run Search" at bounding box center [815, 57] width 34 height 34
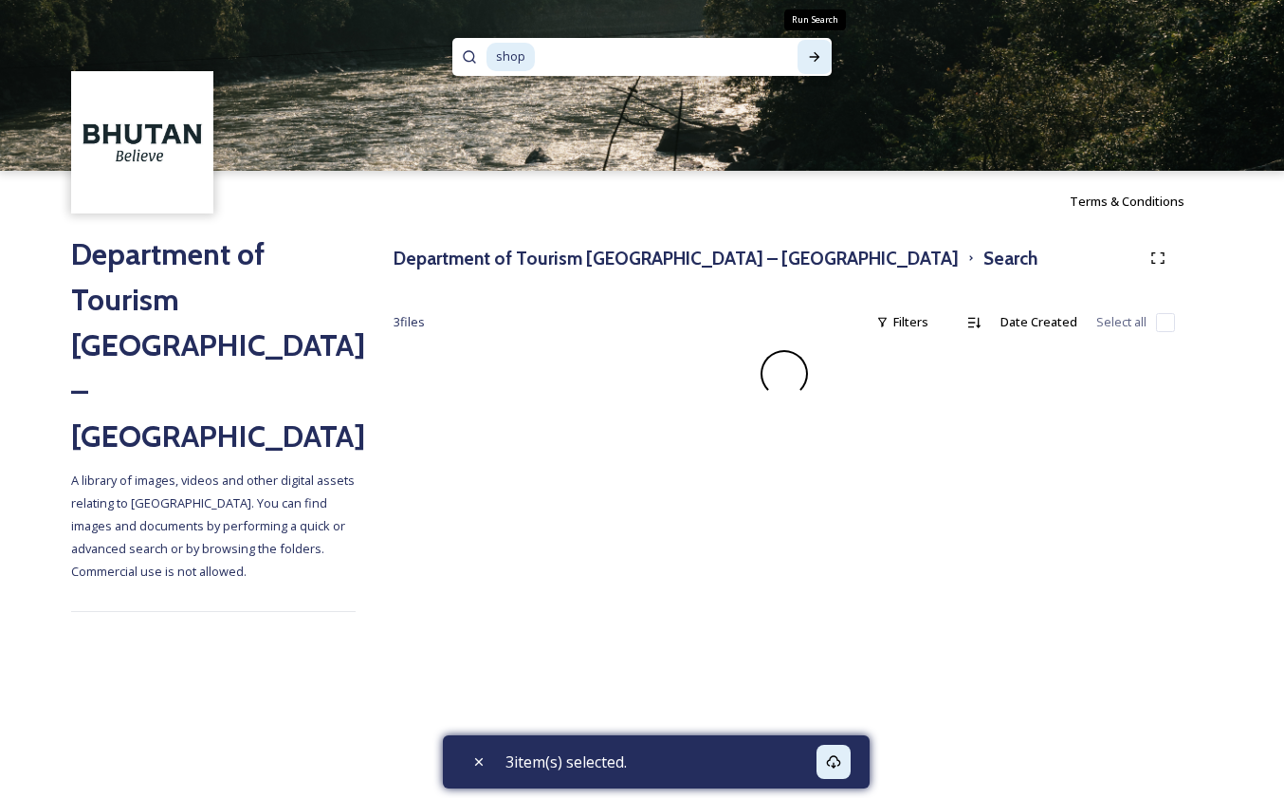
checkbox input "false"
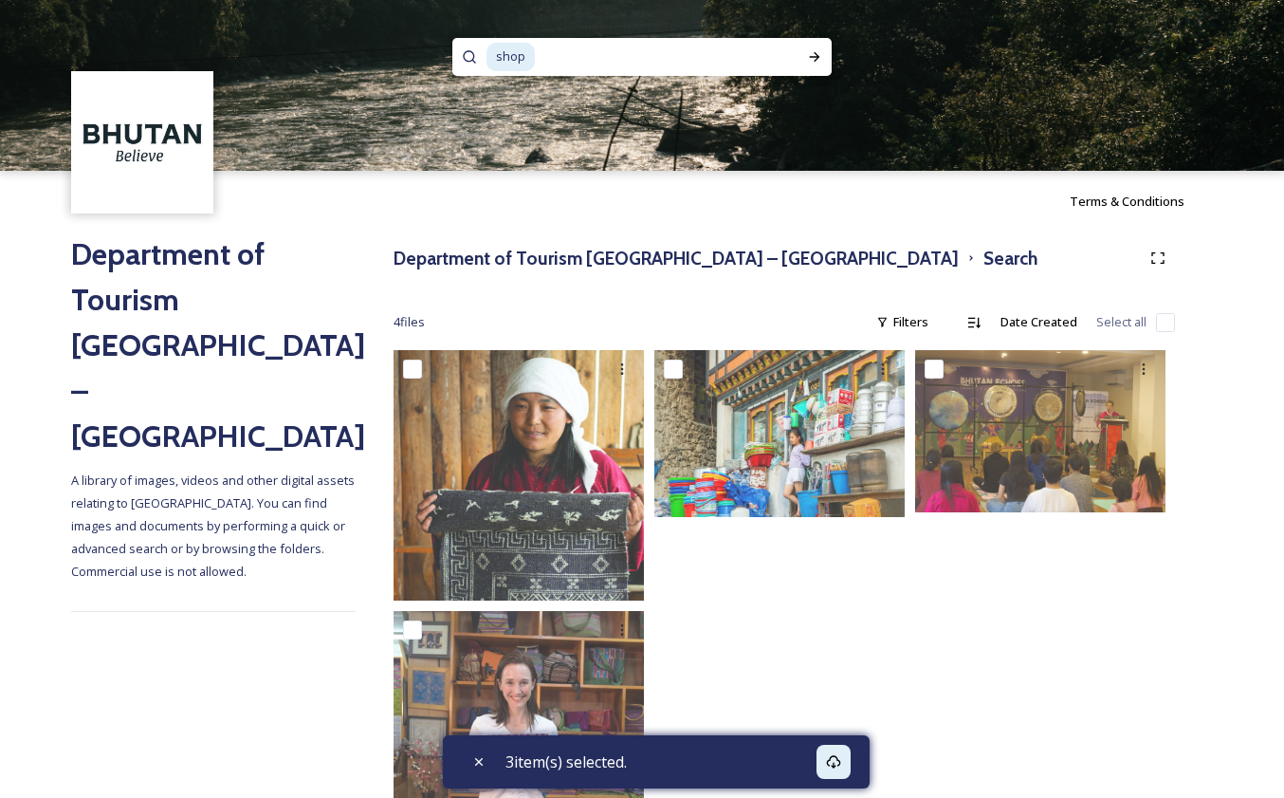
click at [541, 51] on input at bounding box center [654, 57] width 235 height 42
type input "s"
